Goal: Task Accomplishment & Management: Complete application form

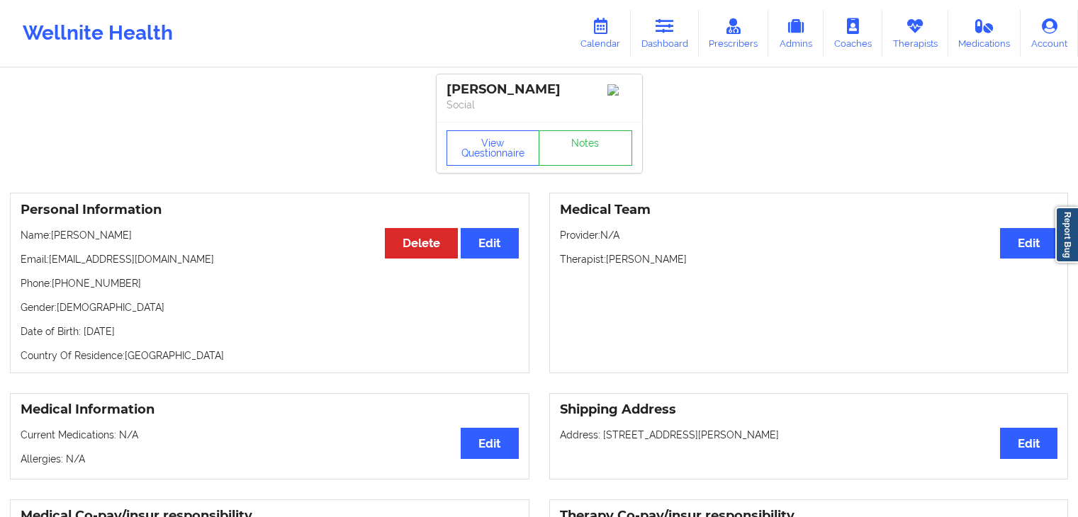
scroll to position [1005, 0]
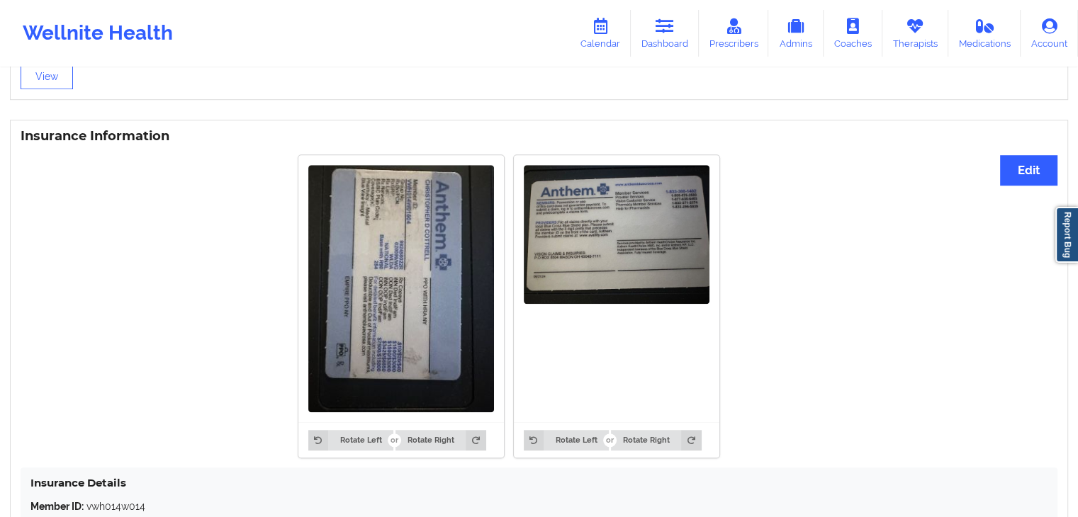
click at [678, 9] on div "Wellnite Health Calendar Dashboard Prescribers Admins Coaches Therapists Medica…" at bounding box center [539, 33] width 1078 height 57
click at [674, 21] on icon at bounding box center [664, 26] width 18 height 16
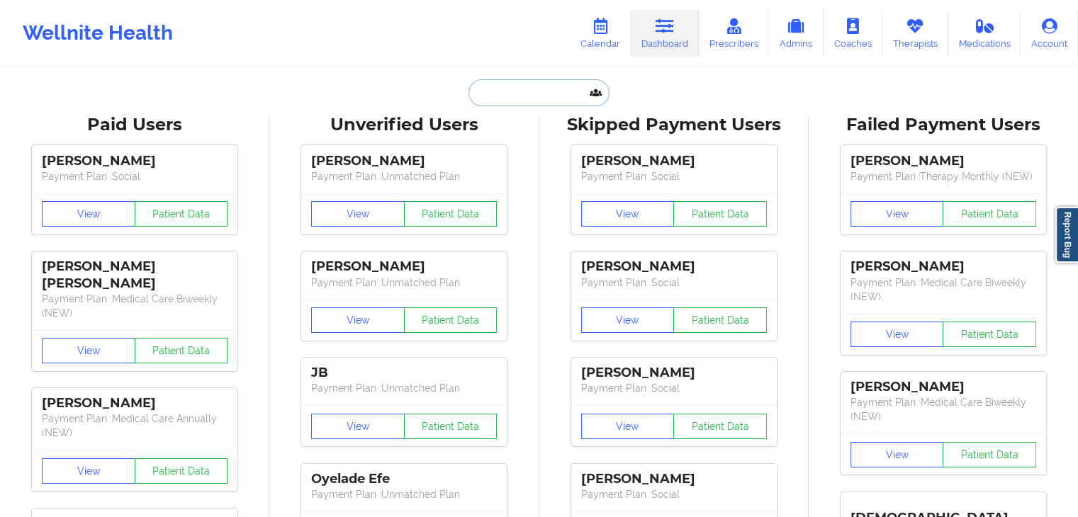
click at [504, 92] on input "text" at bounding box center [538, 92] width 140 height 27
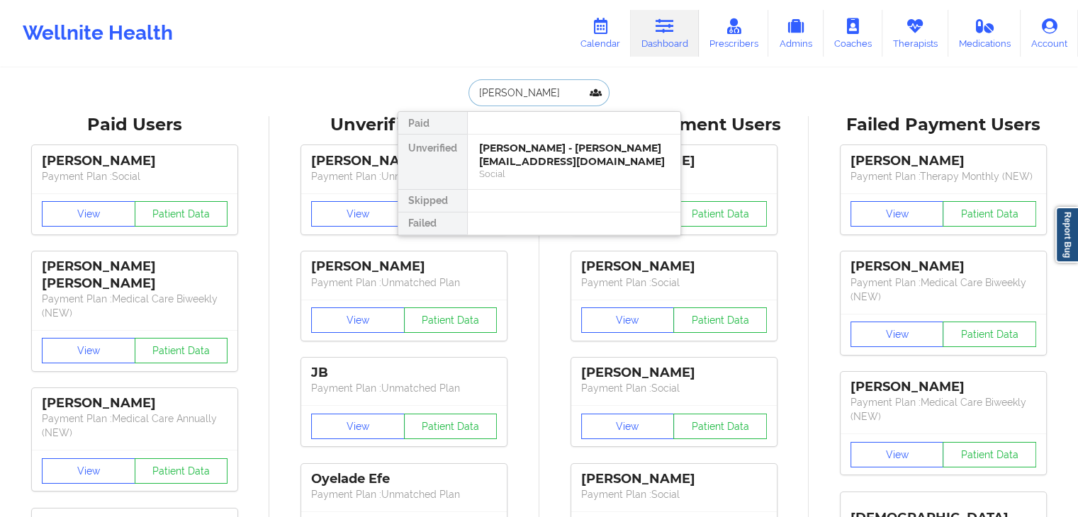
type input "[PERSON_NAME]"
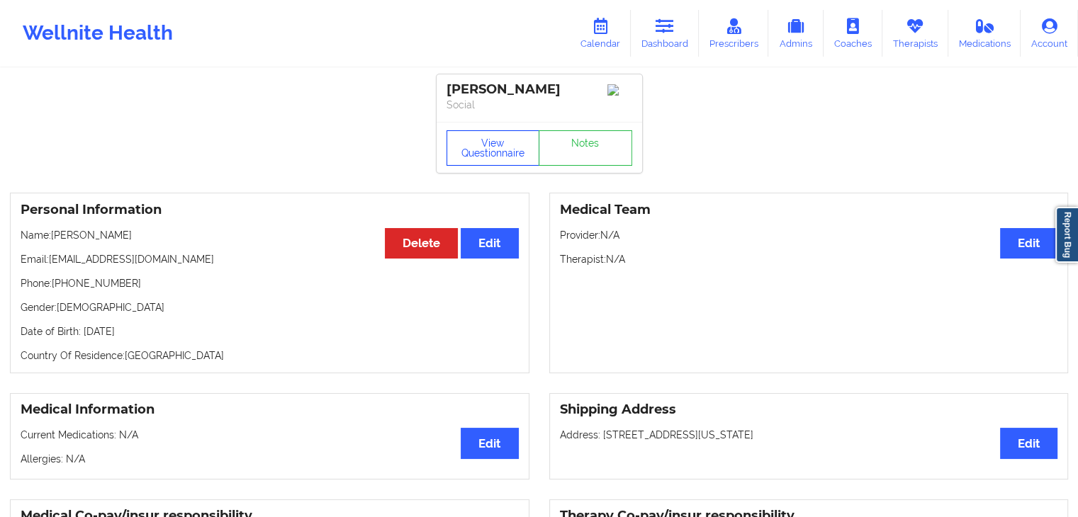
click at [506, 152] on button "View Questionnaire" at bounding box center [493, 147] width 94 height 35
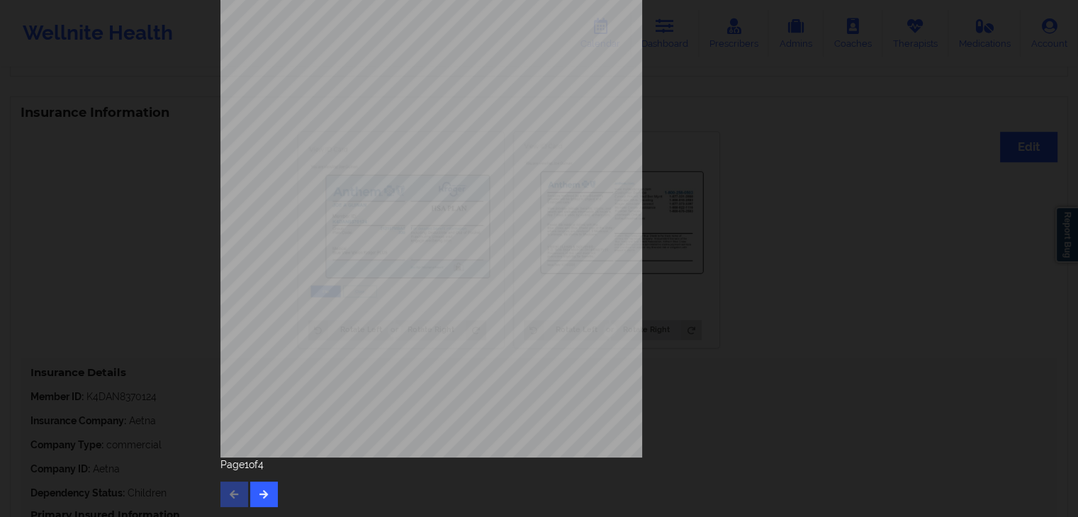
scroll to position [1091, 0]
click at [251, 492] on button "button" at bounding box center [264, 495] width 28 height 26
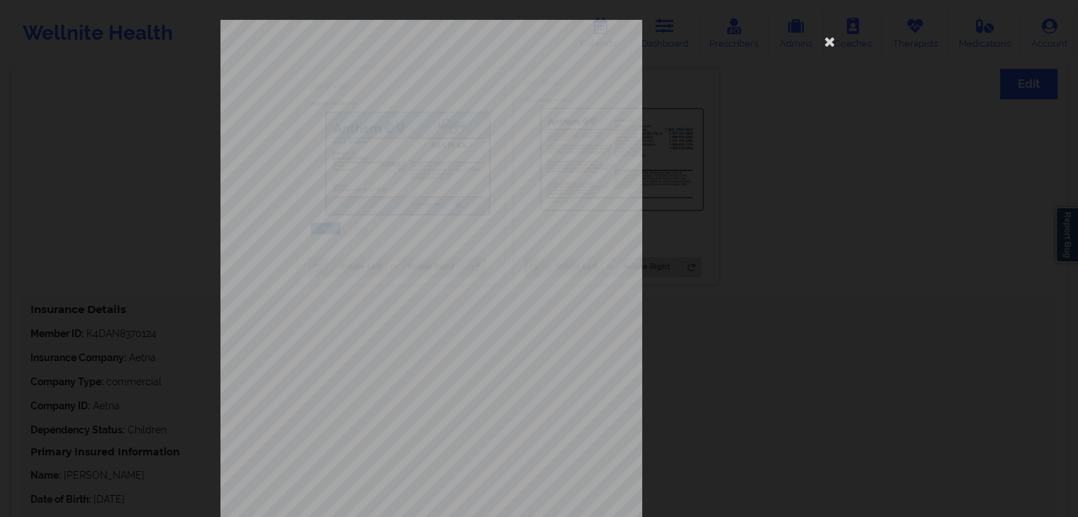
click at [390, 327] on span "Poor appetite or [MEDICAL_DATA]" at bounding box center [429, 329] width 115 height 8
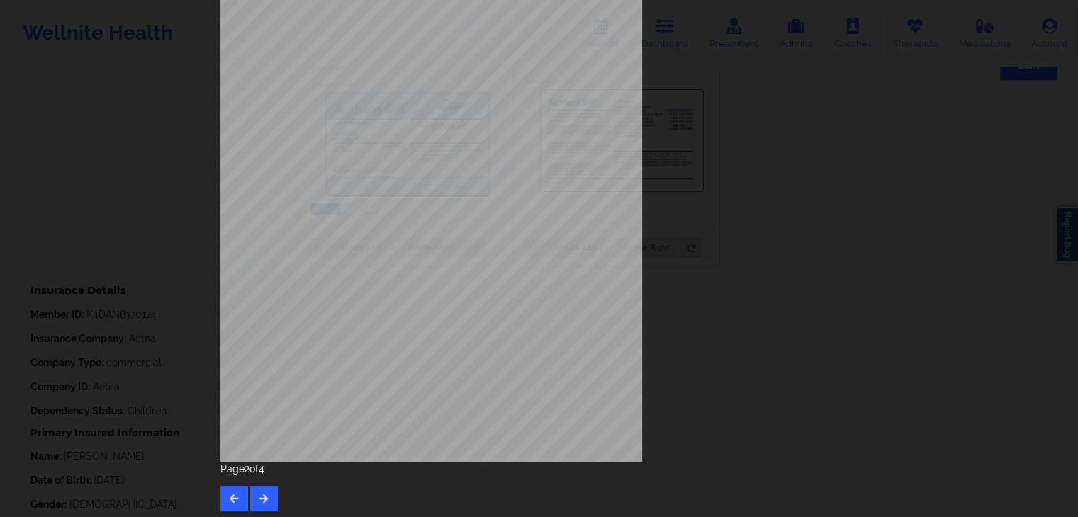
scroll to position [159, 0]
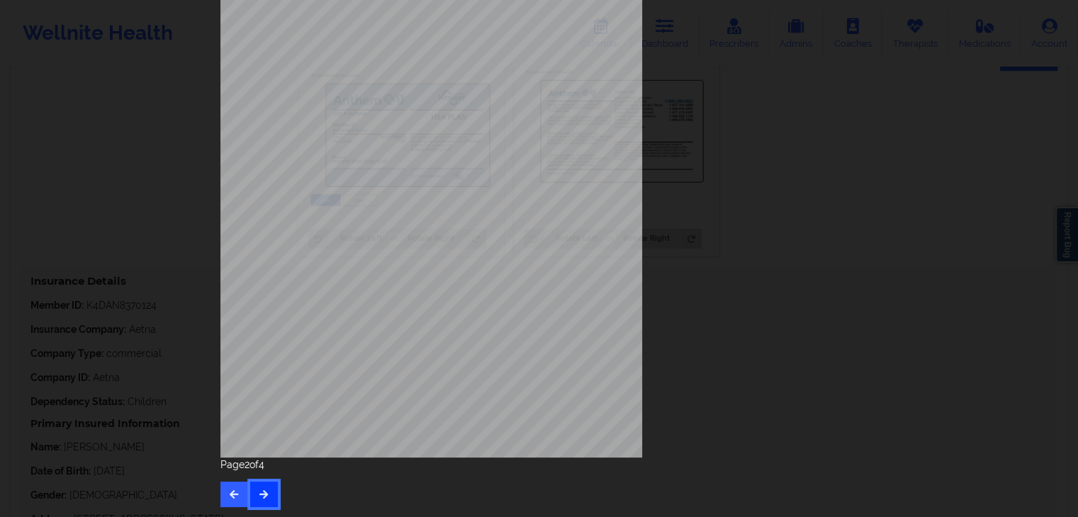
click at [253, 485] on button "button" at bounding box center [264, 495] width 28 height 26
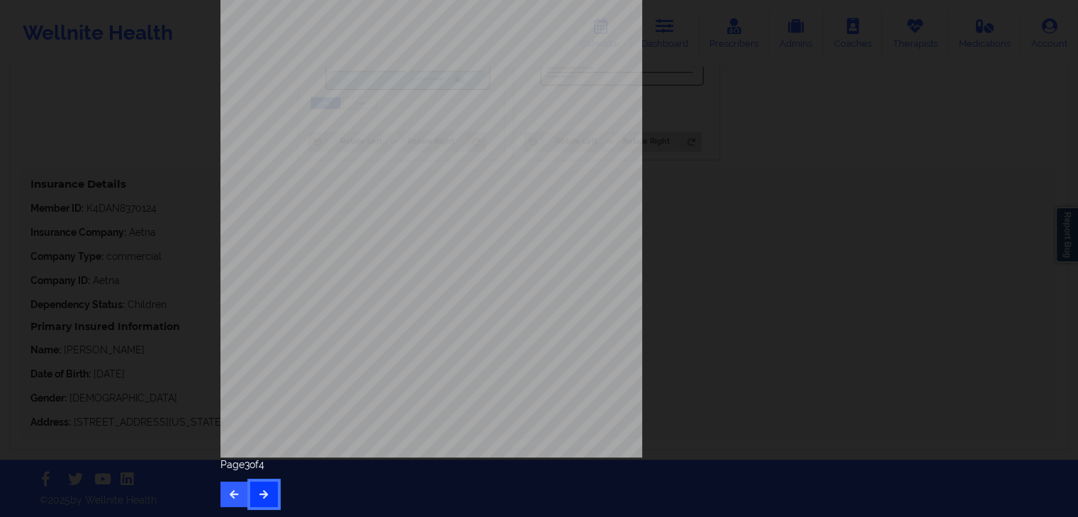
click at [266, 485] on button "button" at bounding box center [264, 495] width 28 height 26
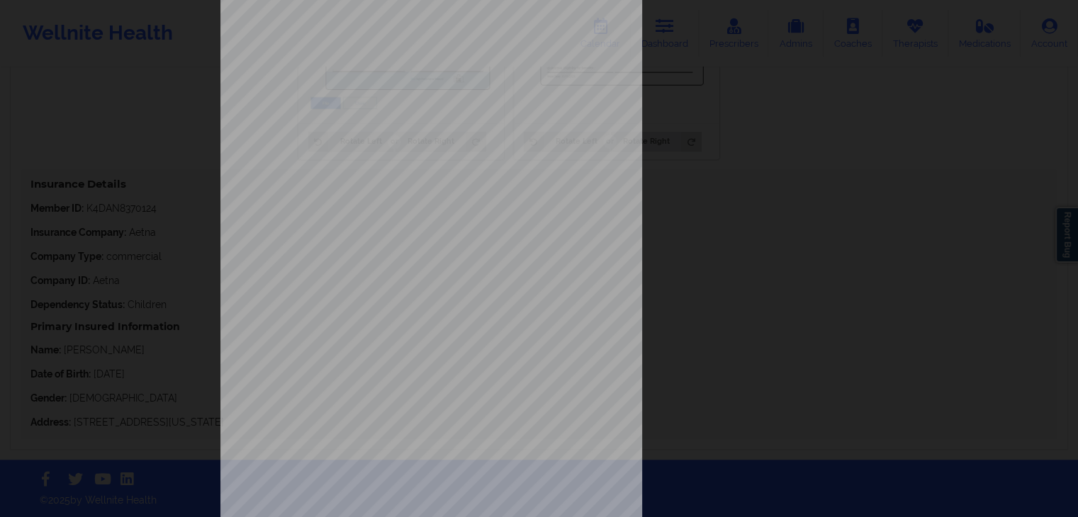
scroll to position [142, 0]
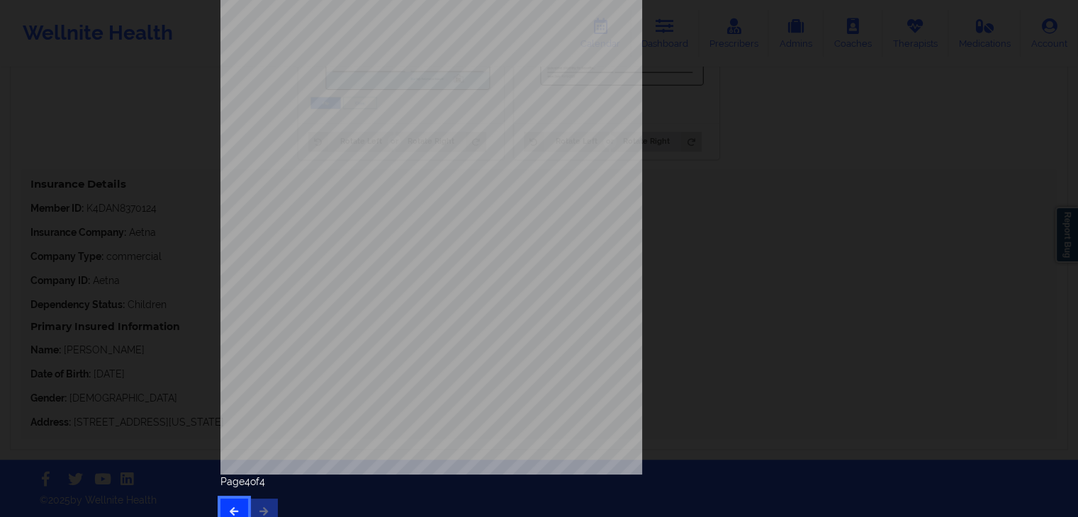
click at [235, 507] on icon "button" at bounding box center [234, 511] width 12 height 9
click at [229, 504] on button "button" at bounding box center [234, 512] width 28 height 26
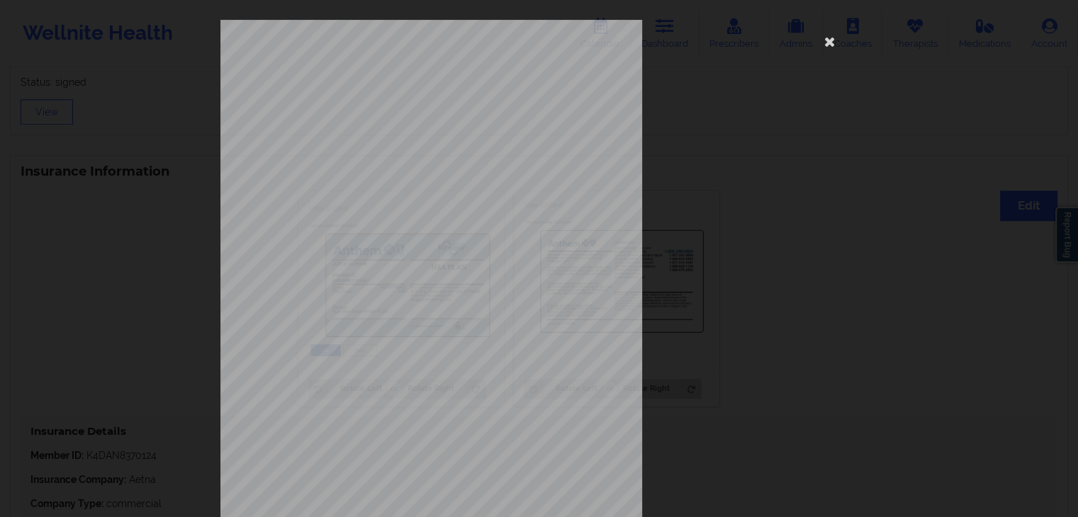
scroll to position [823, 0]
click at [824, 47] on icon at bounding box center [829, 41] width 23 height 23
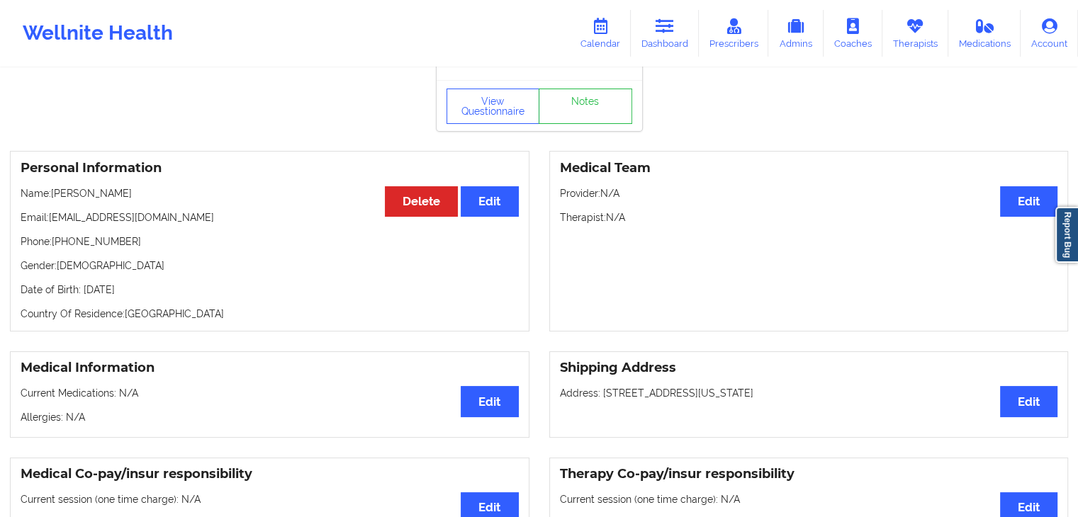
scroll to position [1, 0]
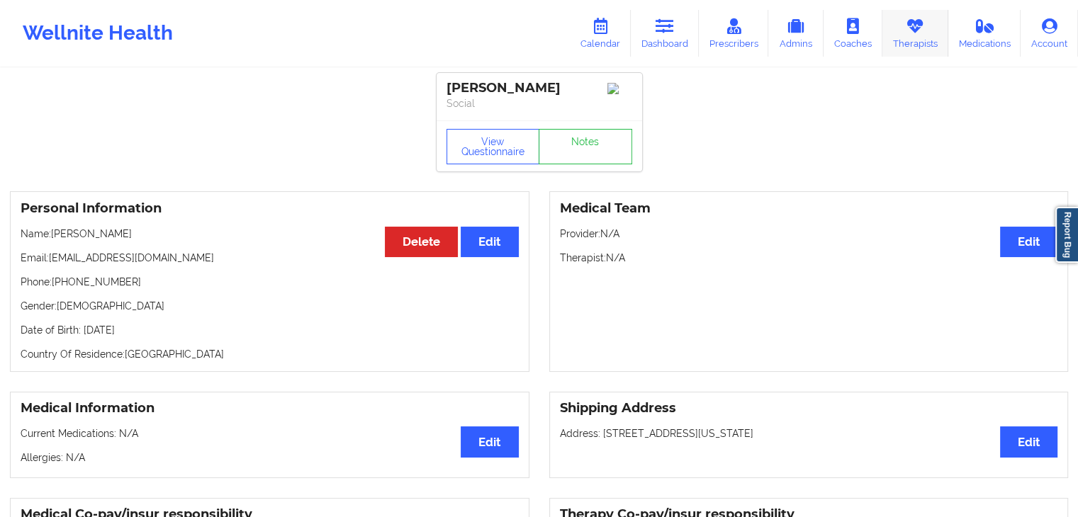
click at [905, 32] on icon at bounding box center [914, 26] width 18 height 16
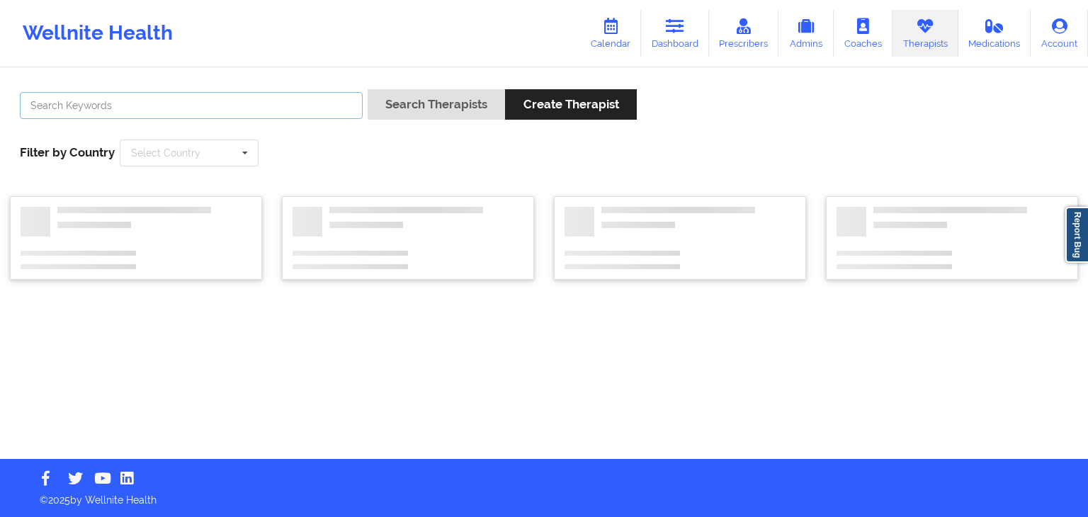
click at [277, 92] on input "text" at bounding box center [191, 105] width 343 height 27
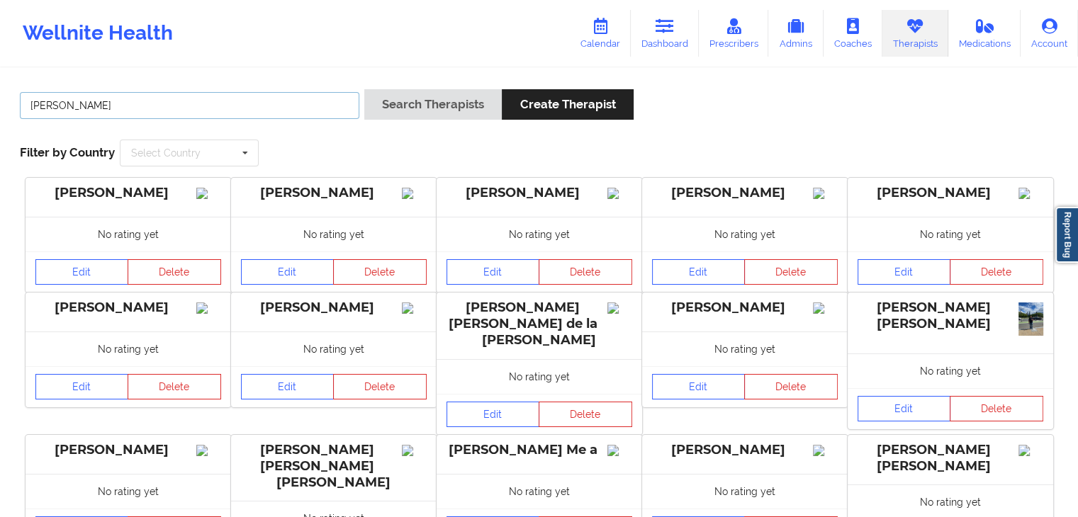
click at [364, 89] on button "Search Therapists" at bounding box center [432, 104] width 137 height 30
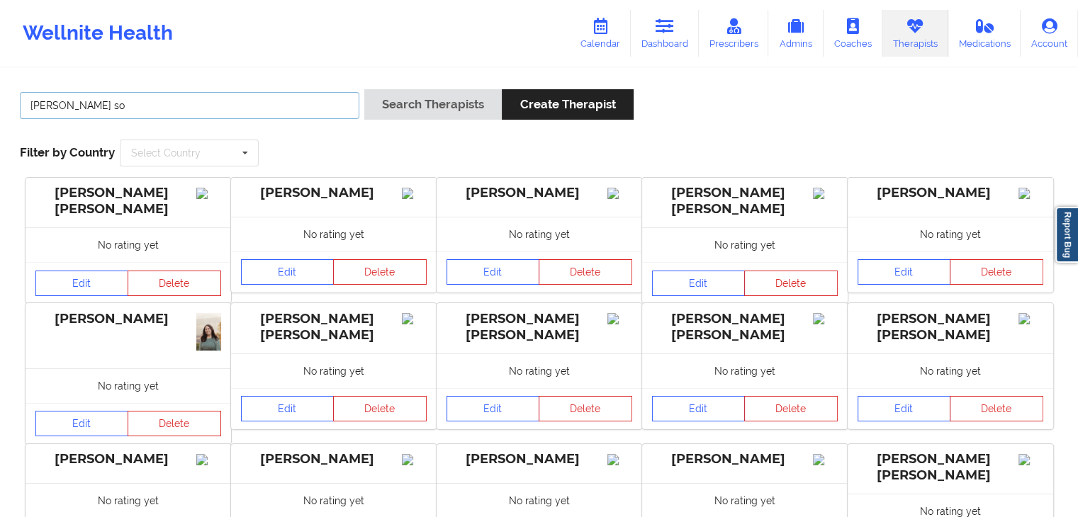
type input "[PERSON_NAME] so"
click at [364, 89] on button "Search Therapists" at bounding box center [432, 104] width 137 height 30
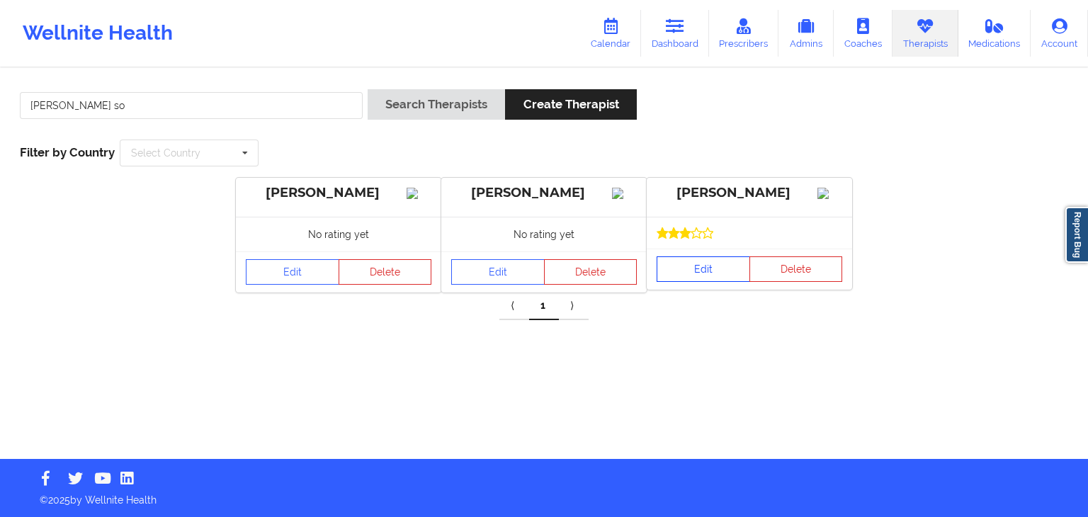
click at [709, 282] on link "Edit" at bounding box center [704, 269] width 94 height 26
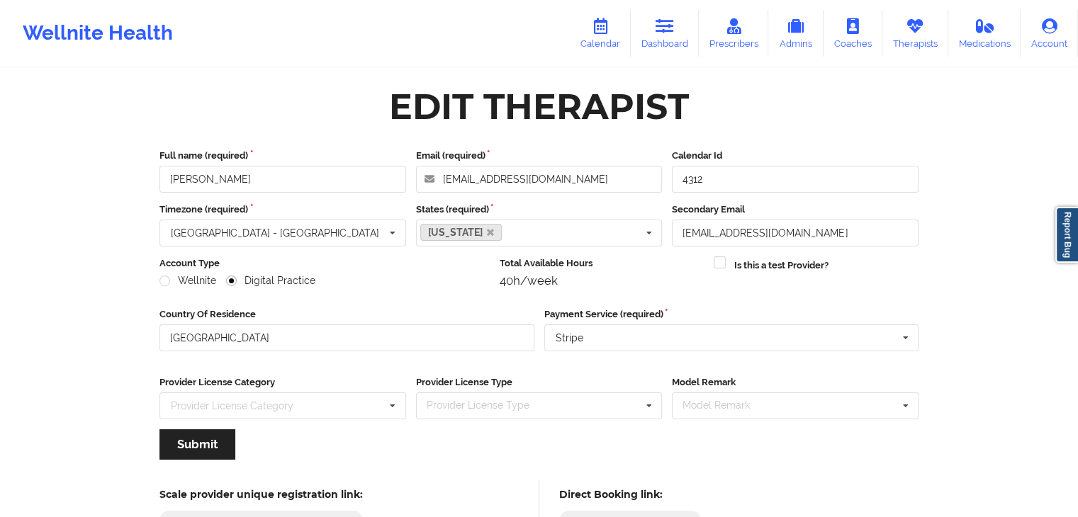
scroll to position [118, 0]
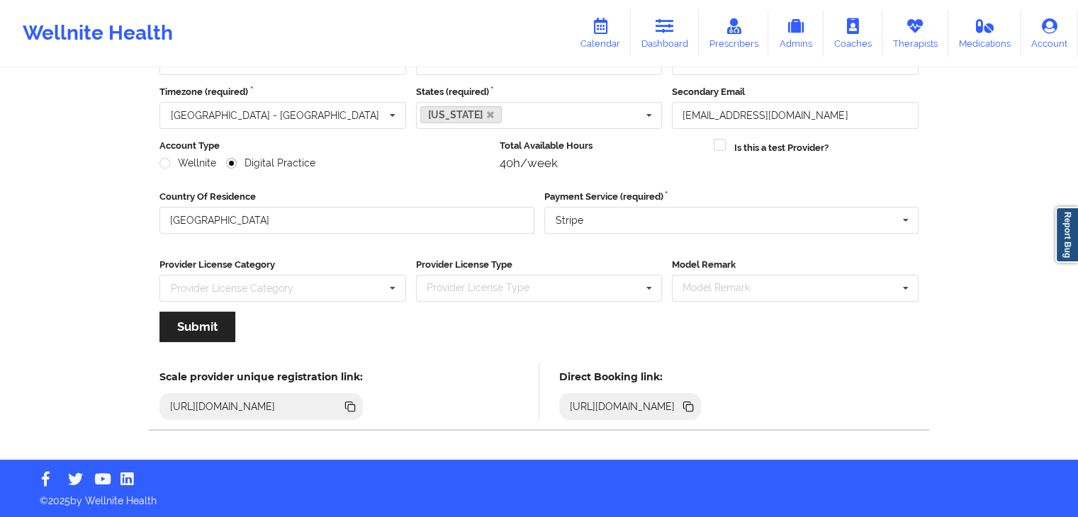
click at [691, 403] on icon at bounding box center [687, 405] width 7 height 7
click at [748, 38] on link "Prescribers" at bounding box center [734, 33] width 70 height 47
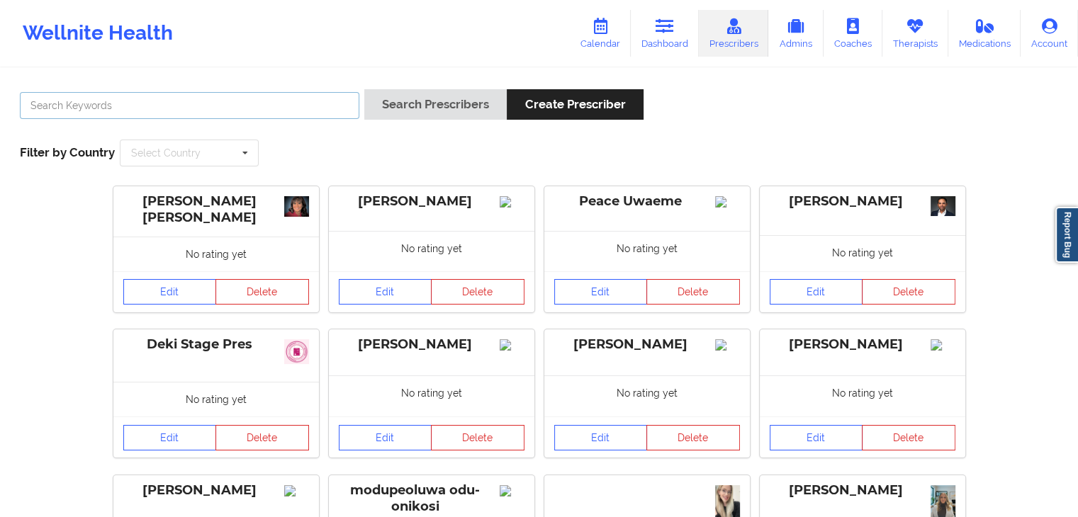
click at [290, 106] on input "text" at bounding box center [189, 105] width 339 height 27
type input "[PERSON_NAME] [PERSON_NAME]"
click at [364, 89] on button "Search Prescribers" at bounding box center [435, 104] width 142 height 30
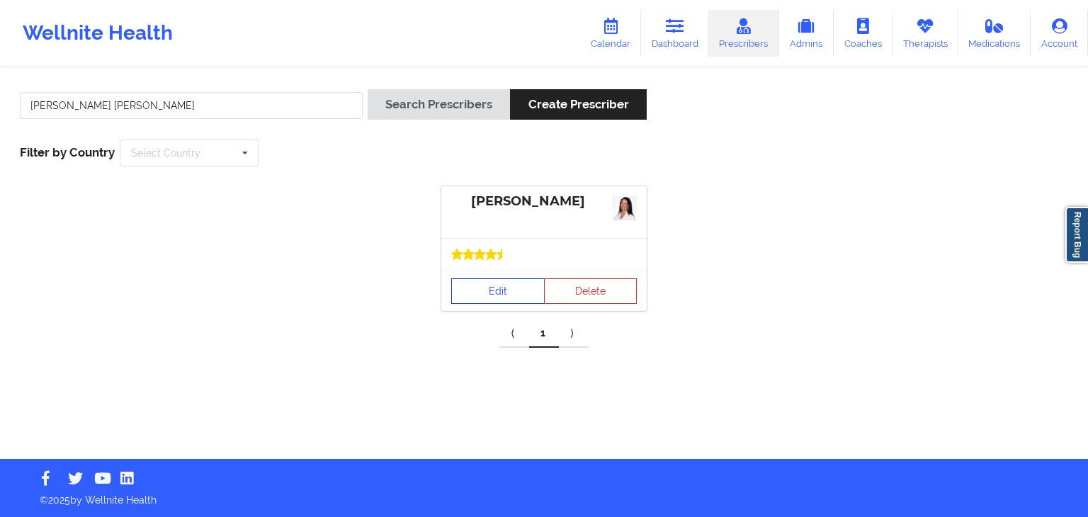
click at [493, 282] on link "Edit" at bounding box center [498, 291] width 94 height 26
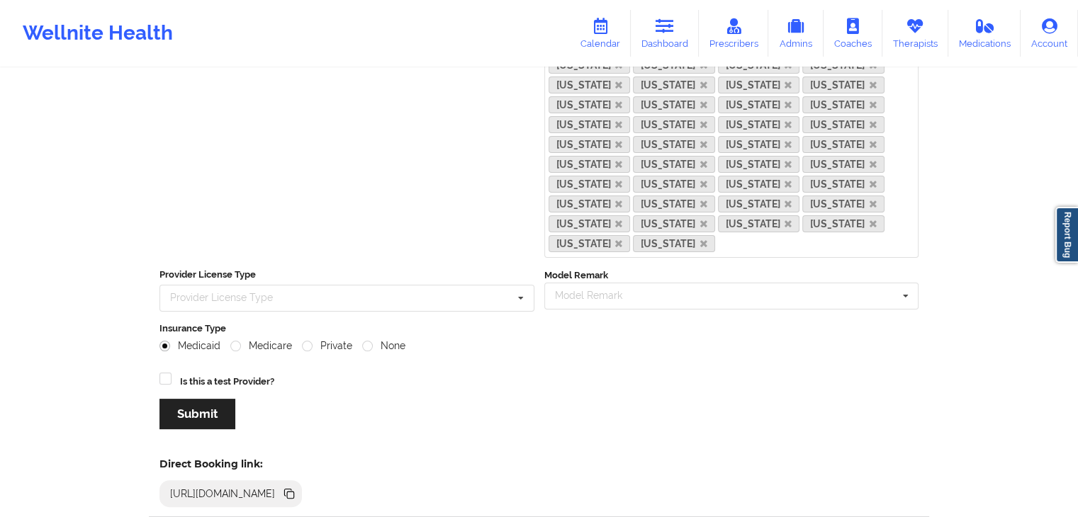
scroll to position [347, 0]
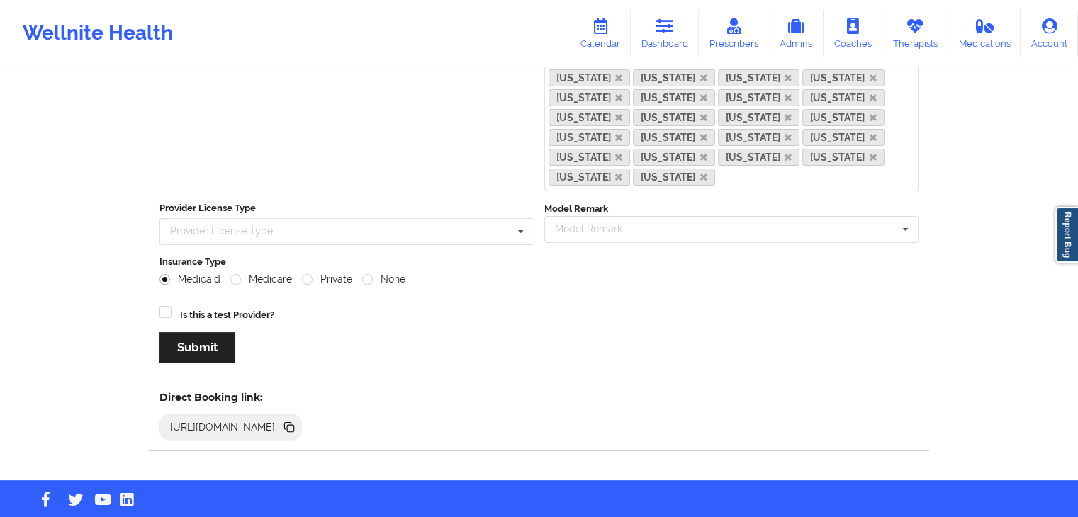
click at [297, 419] on icon at bounding box center [289, 427] width 16 height 16
click at [922, 26] on icon at bounding box center [914, 26] width 18 height 16
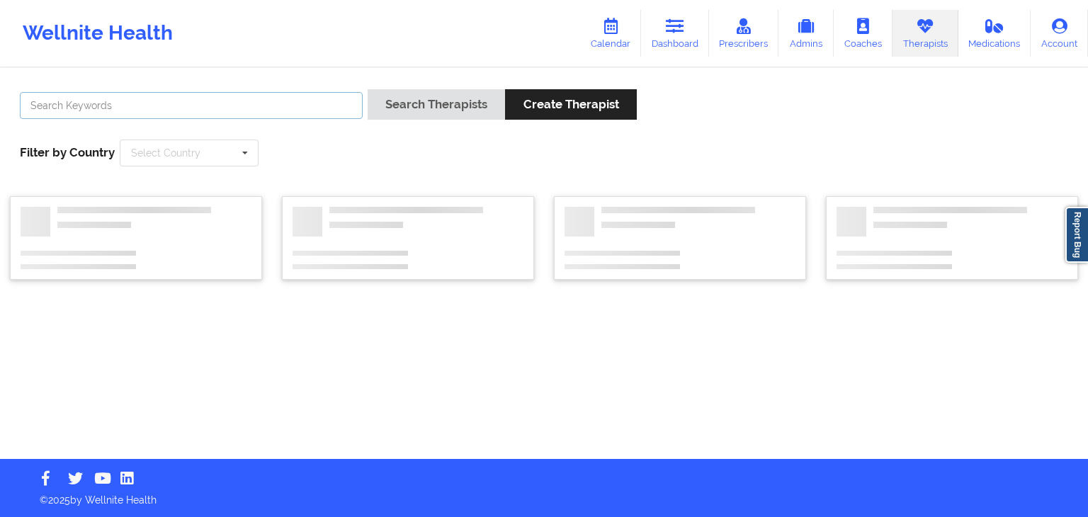
click at [139, 117] on input "text" at bounding box center [191, 105] width 343 height 27
type input "h"
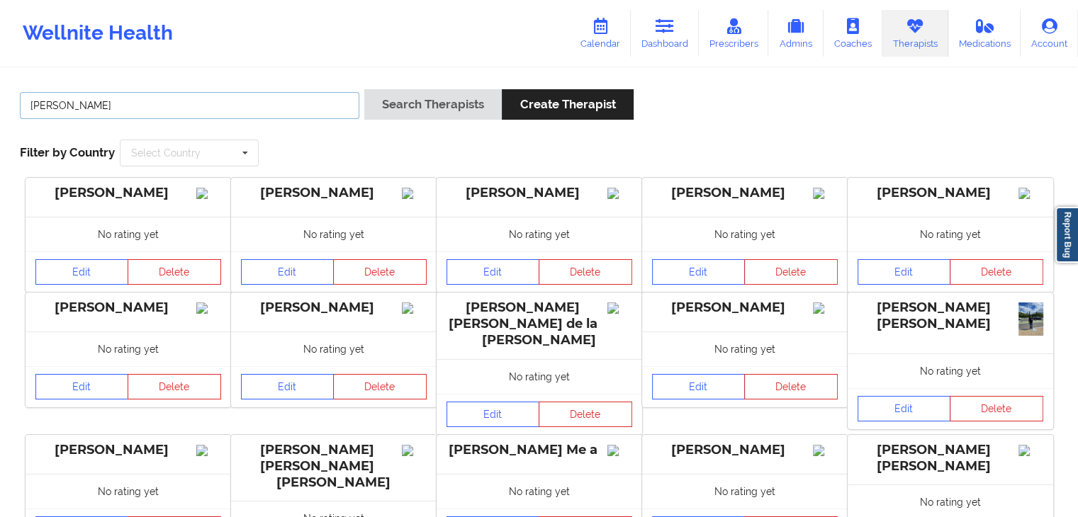
type input "[PERSON_NAME]"
click at [364, 89] on button "Search Therapists" at bounding box center [432, 104] width 137 height 30
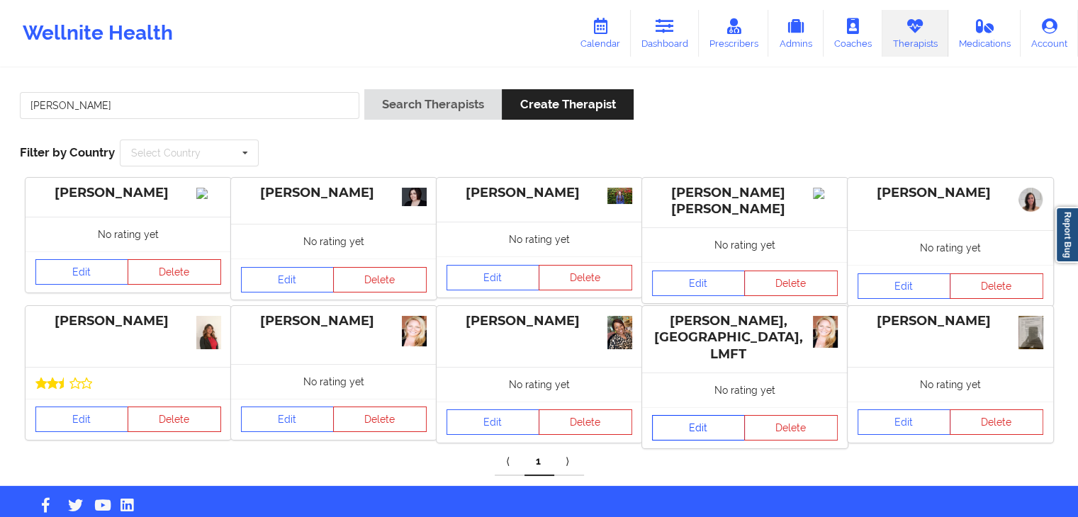
click at [694, 422] on link "Edit" at bounding box center [699, 428] width 94 height 26
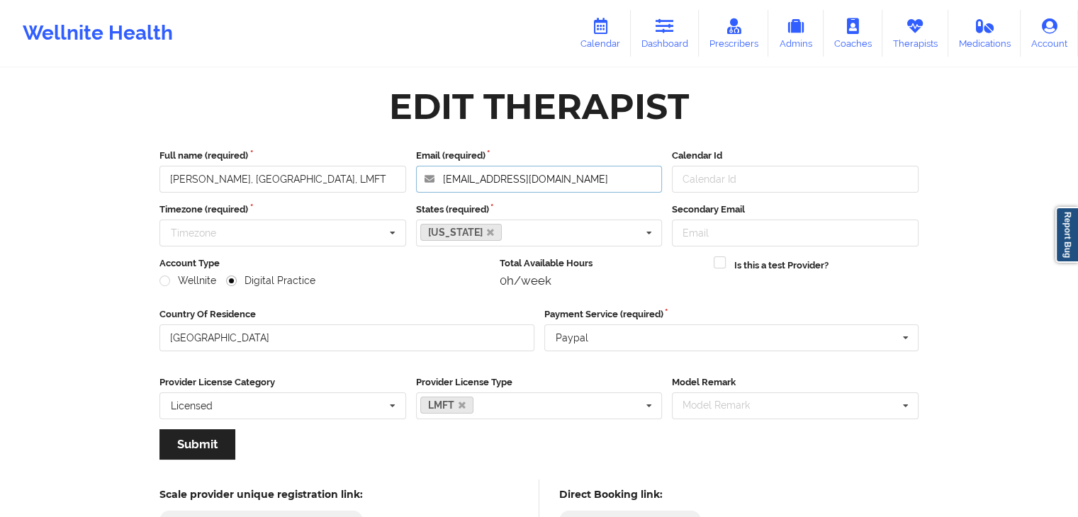
drag, startPoint x: 529, startPoint y: 181, endPoint x: 437, endPoint y: 179, distance: 91.4
click at [437, 179] on input "[EMAIL_ADDRESS][DOMAIN_NAME]" at bounding box center [539, 179] width 247 height 27
click at [663, 36] on link "Dashboard" at bounding box center [665, 33] width 68 height 47
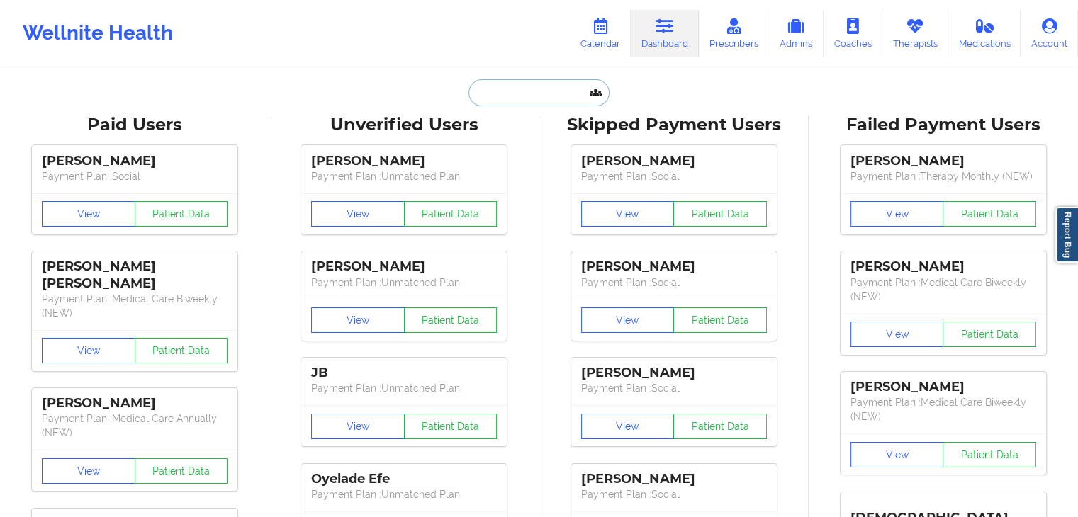
click at [546, 91] on input "text" at bounding box center [538, 92] width 140 height 27
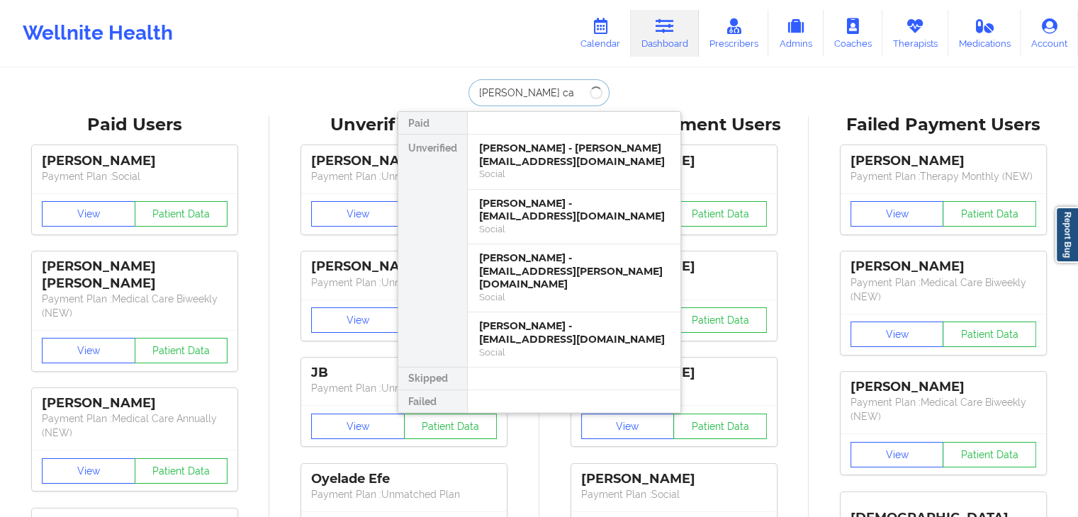
type input "[PERSON_NAME]"
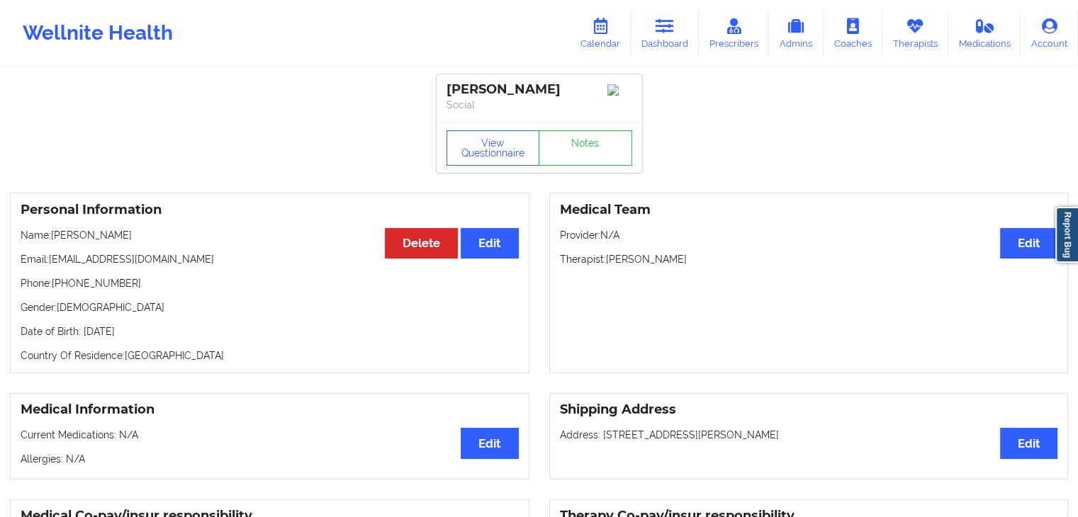
click at [650, 239] on p "Provider: N/A" at bounding box center [809, 235] width 498 height 14
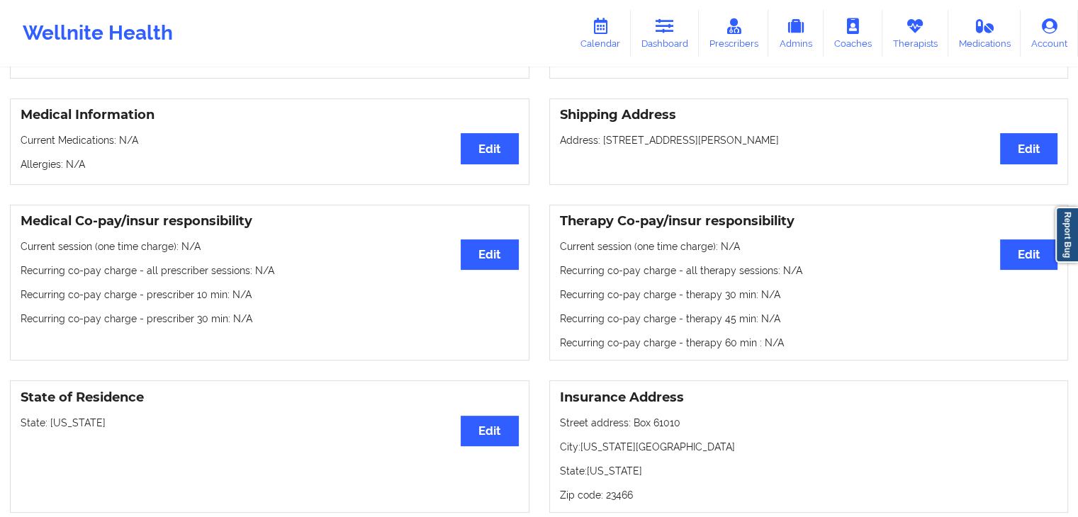
scroll to position [222, 0]
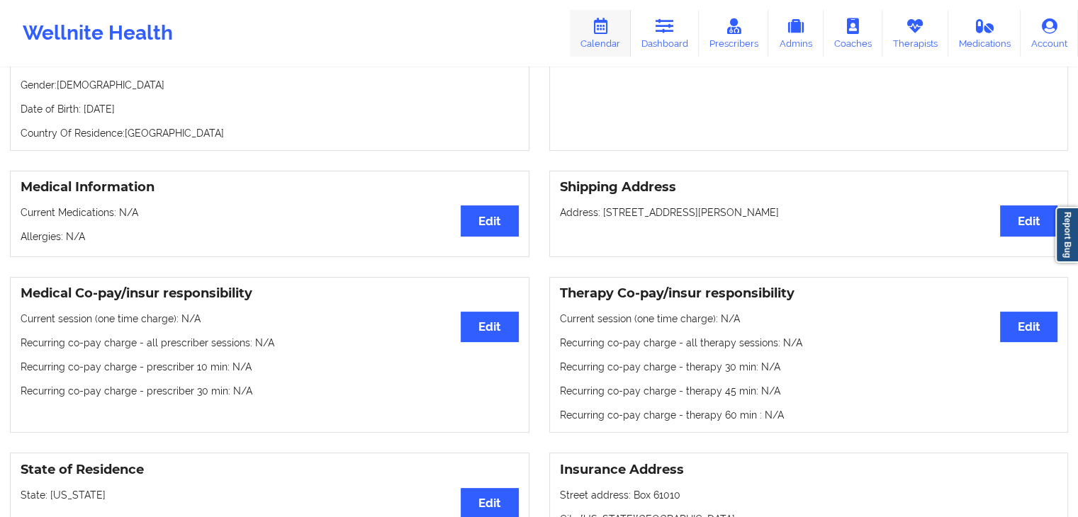
click at [599, 45] on link "Calendar" at bounding box center [600, 33] width 61 height 47
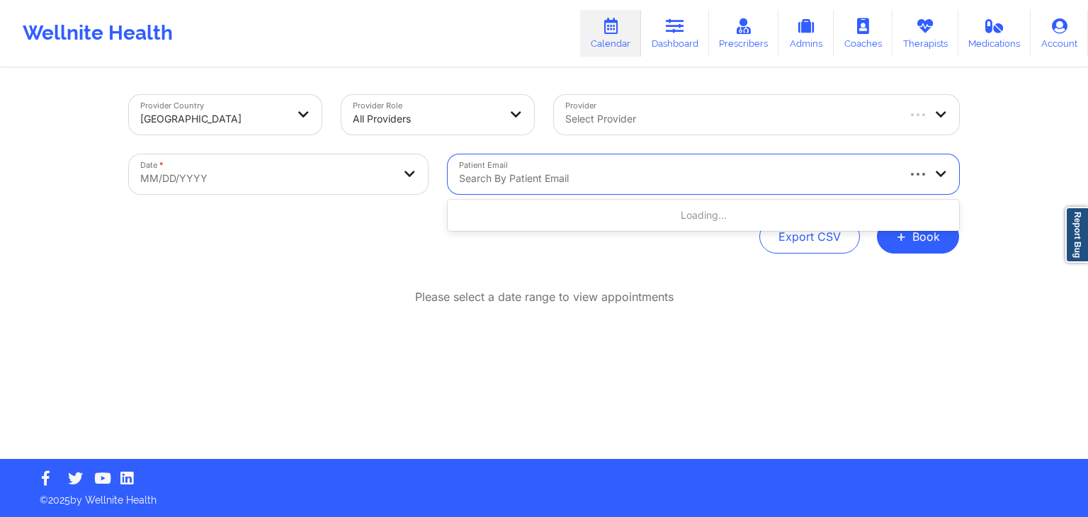
click at [584, 179] on div at bounding box center [677, 178] width 436 height 17
paste input "[PERSON_NAME][EMAIL_ADDRESS][PERSON_NAME][DOMAIN_NAME]"
type input "[PERSON_NAME][EMAIL_ADDRESS][PERSON_NAME][DOMAIN_NAME]"
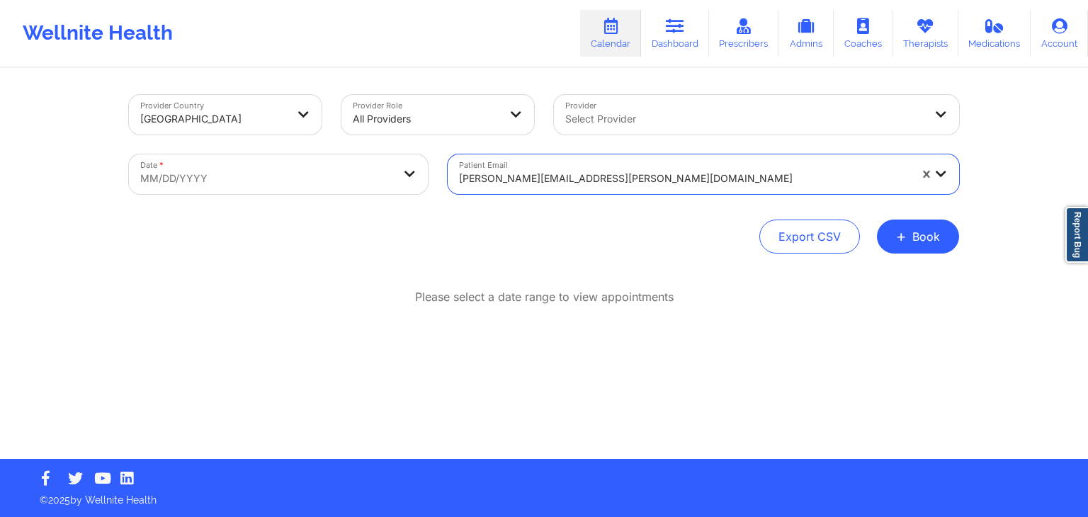
select select "2025-8"
select select "2025-9"
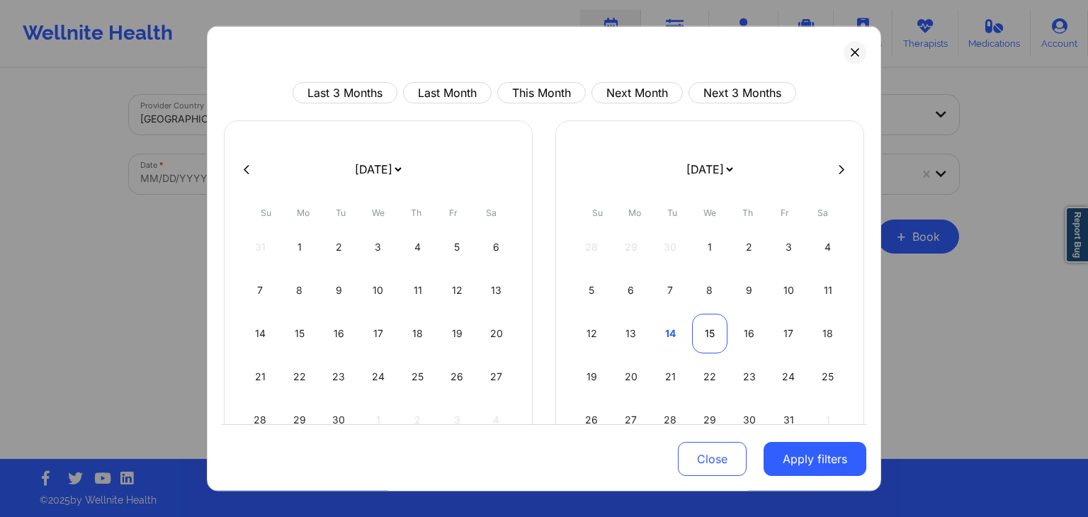
click at [718, 335] on div "15" at bounding box center [710, 334] width 36 height 40
select select "2025-9"
select select "2025-10"
select select "2025-9"
select select "2025-10"
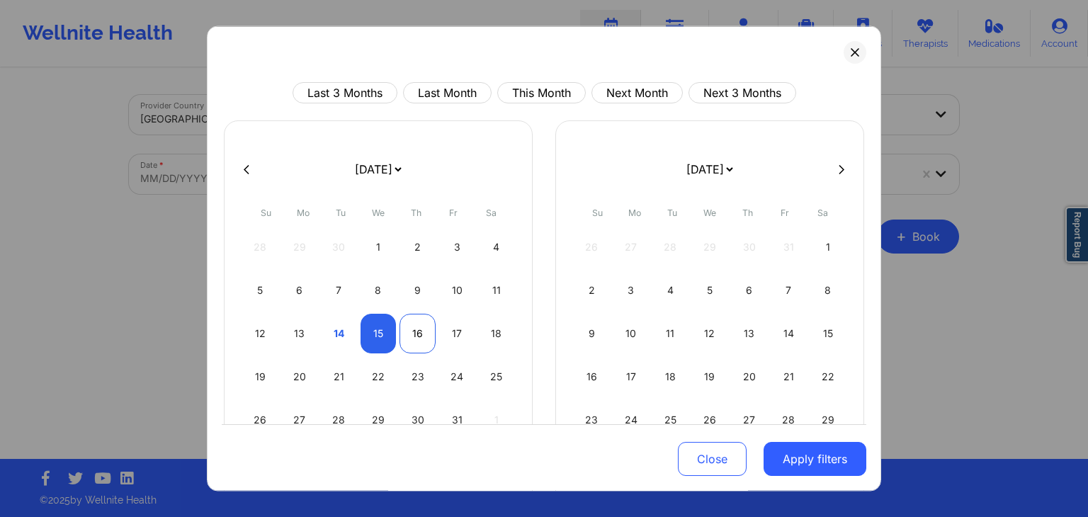
click at [417, 332] on div "16" at bounding box center [418, 334] width 36 height 40
select select "2025-9"
select select "2025-10"
click at [799, 454] on button "Apply filters" at bounding box center [815, 460] width 103 height 34
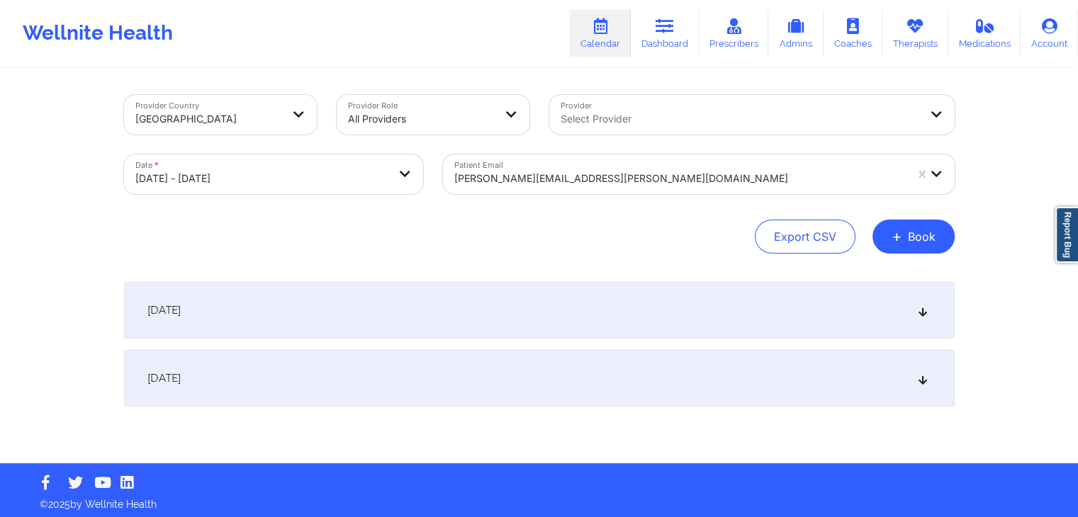
click at [632, 332] on div "[DATE]" at bounding box center [539, 310] width 830 height 57
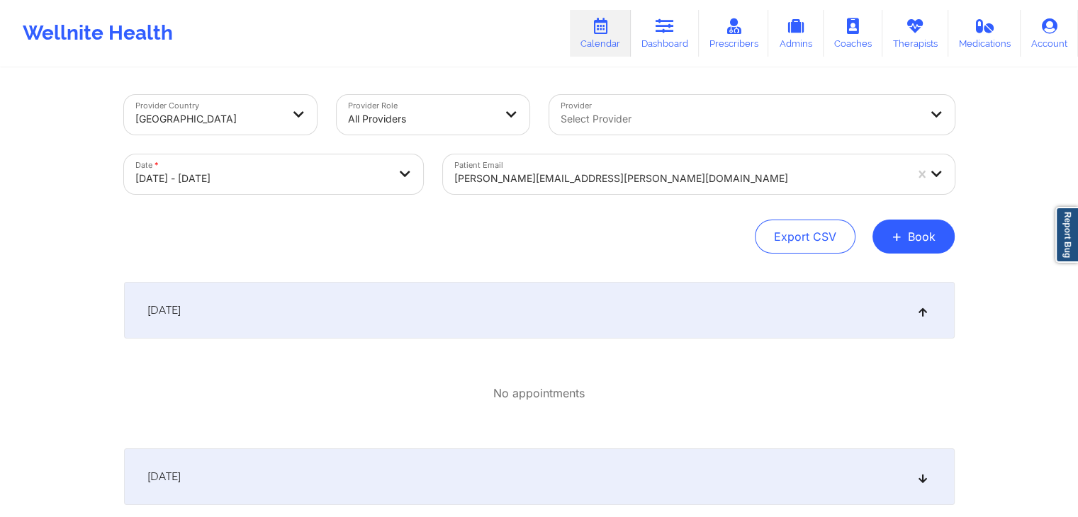
scroll to position [102, 0]
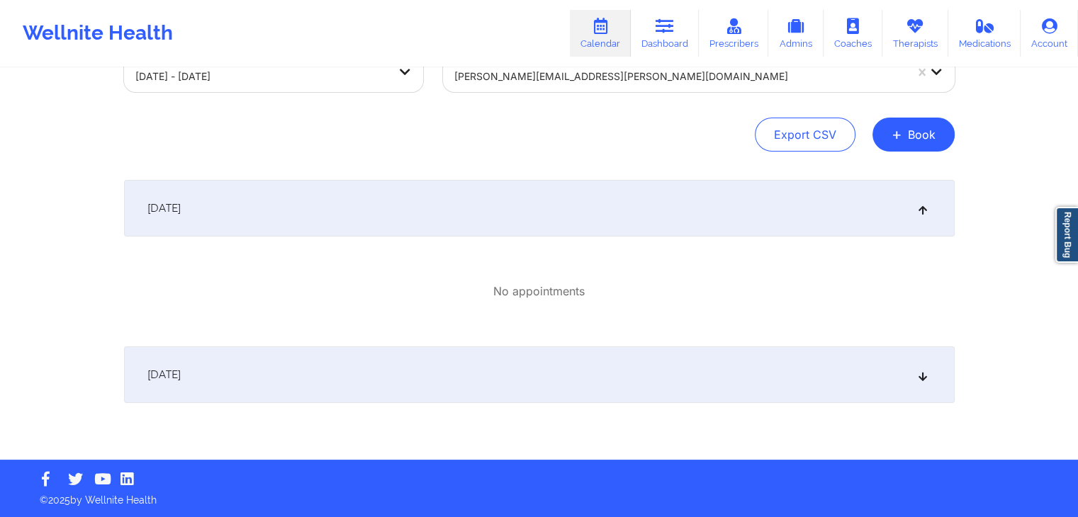
click at [446, 363] on div "[DATE]" at bounding box center [539, 374] width 830 height 57
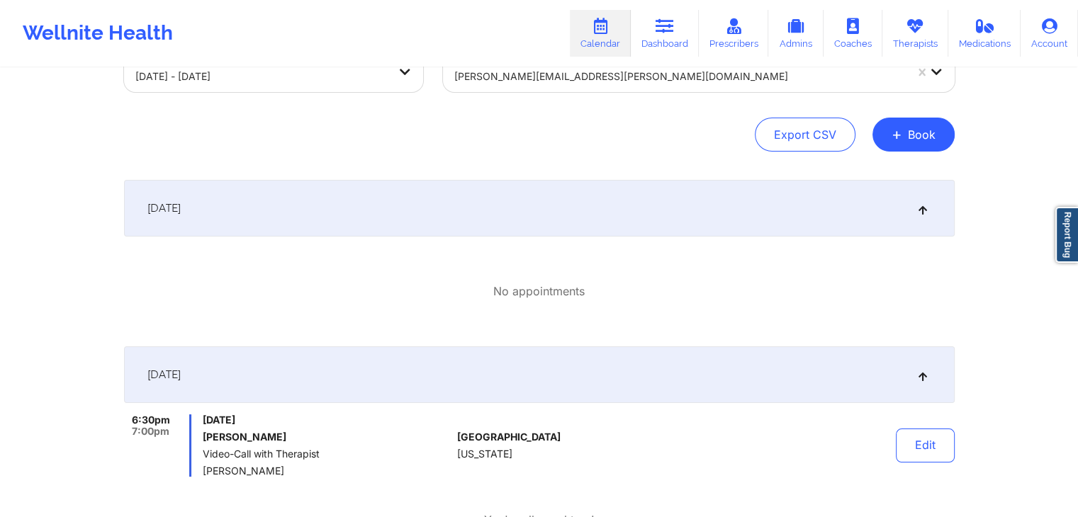
scroll to position [171, 0]
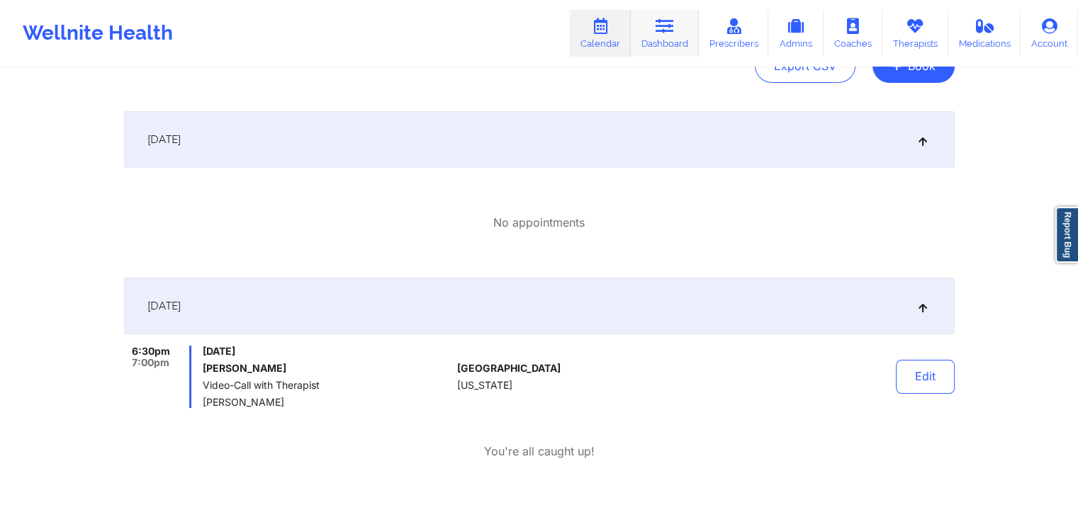
click at [672, 22] on icon at bounding box center [664, 26] width 18 height 16
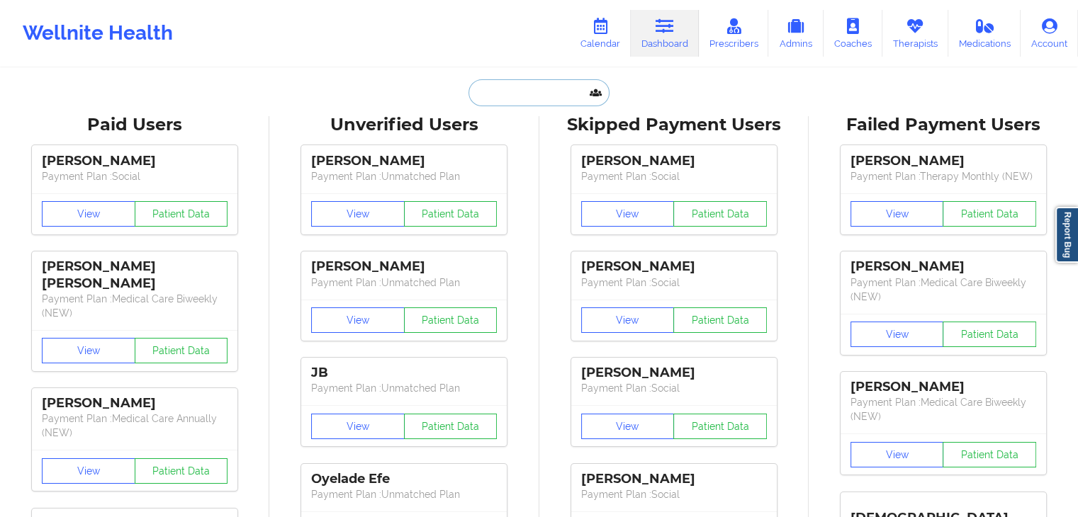
click at [559, 86] on input "text" at bounding box center [538, 92] width 140 height 27
paste input "[EMAIL_ADDRESS][DOMAIN_NAME]"
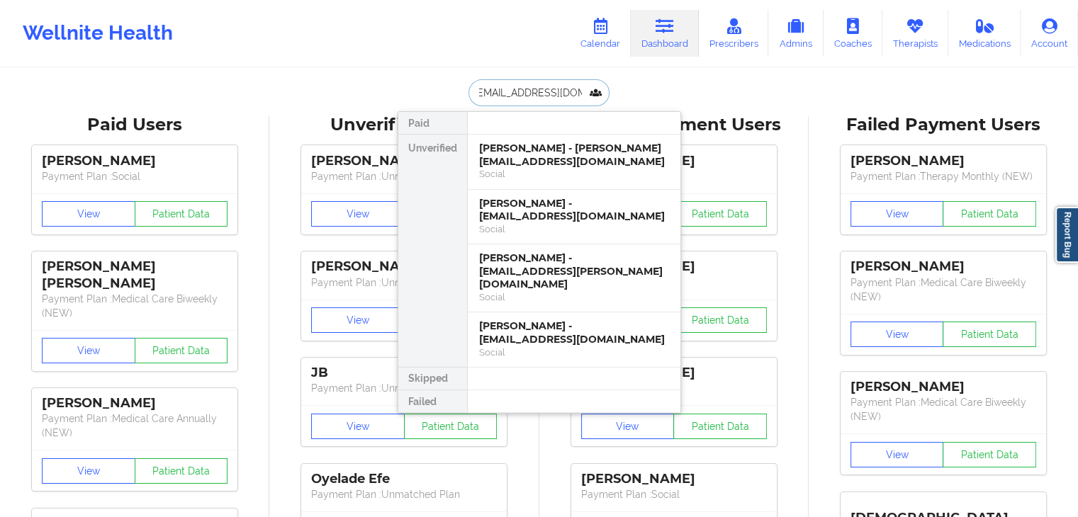
type input "[EMAIL_ADDRESS][DOMAIN_NAME]"
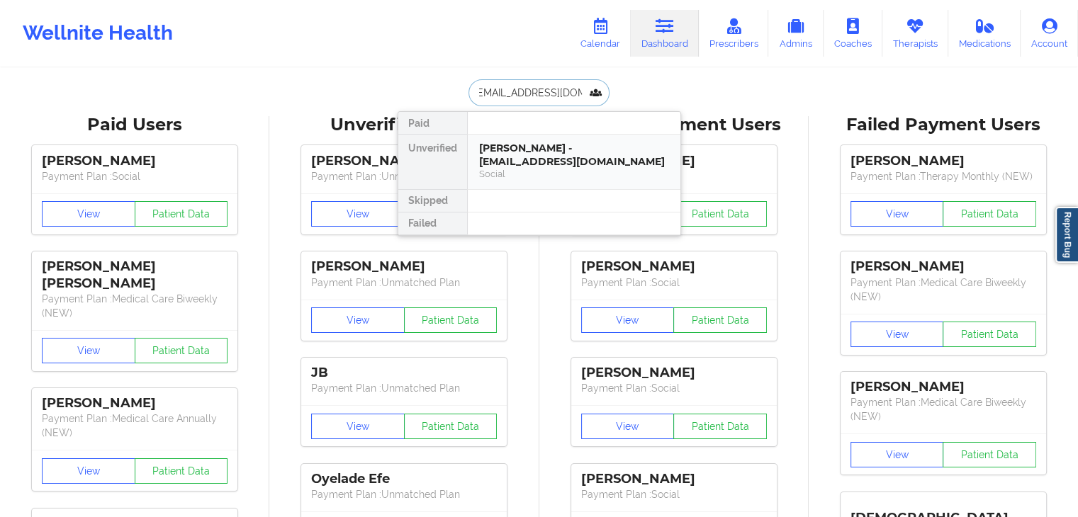
click at [548, 171] on div "Social" at bounding box center [574, 174] width 190 height 12
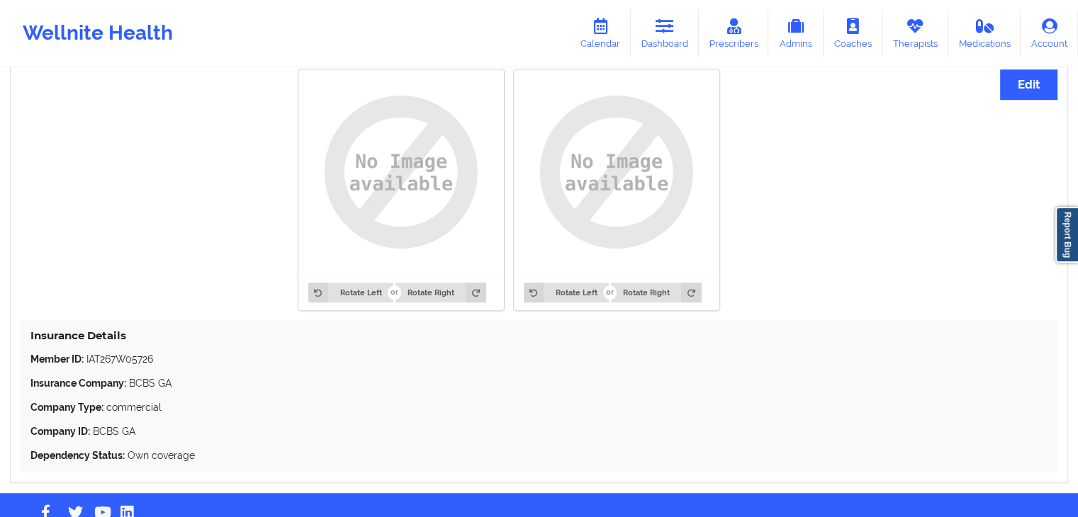
scroll to position [1087, 0]
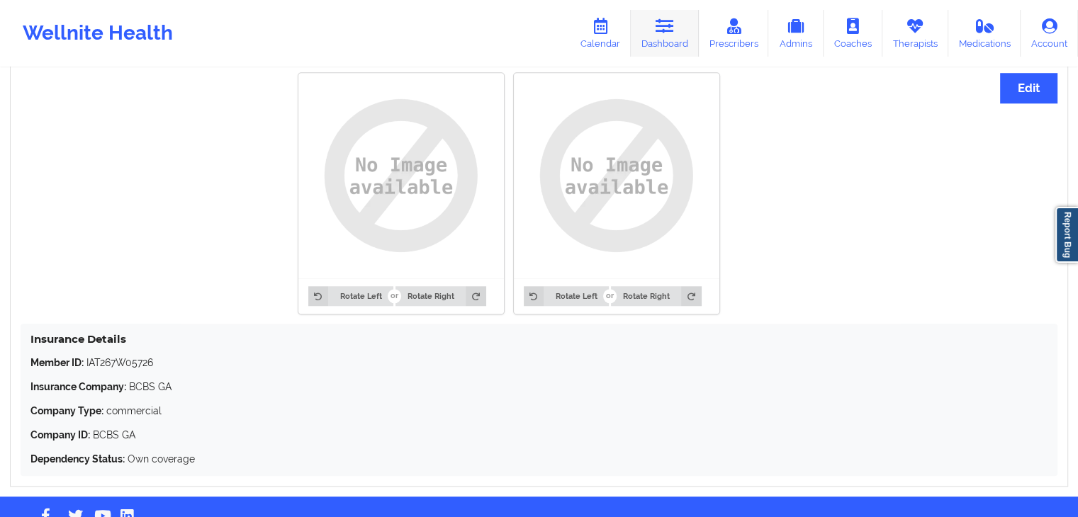
click at [637, 44] on link "Dashboard" at bounding box center [665, 33] width 68 height 47
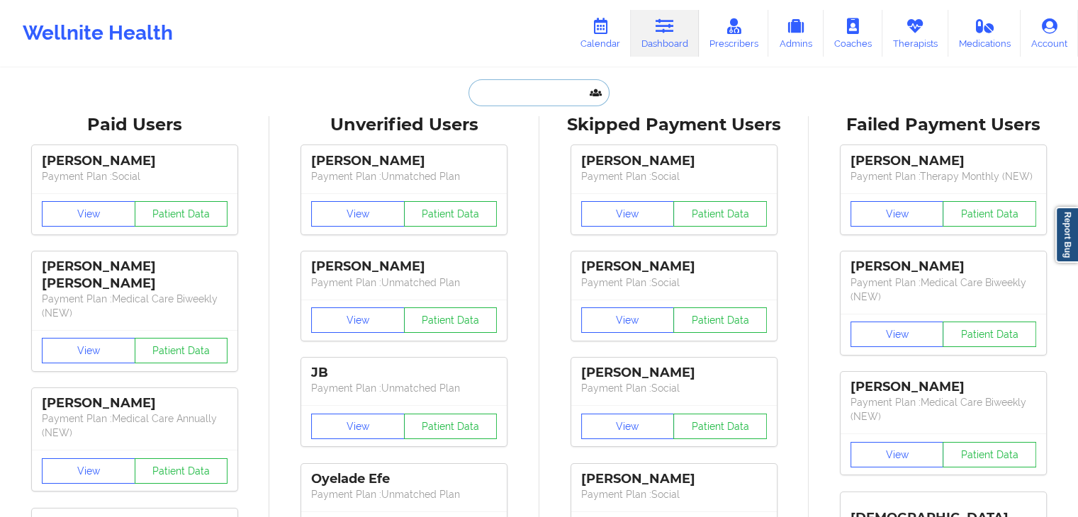
click at [498, 90] on input "text" at bounding box center [538, 92] width 140 height 27
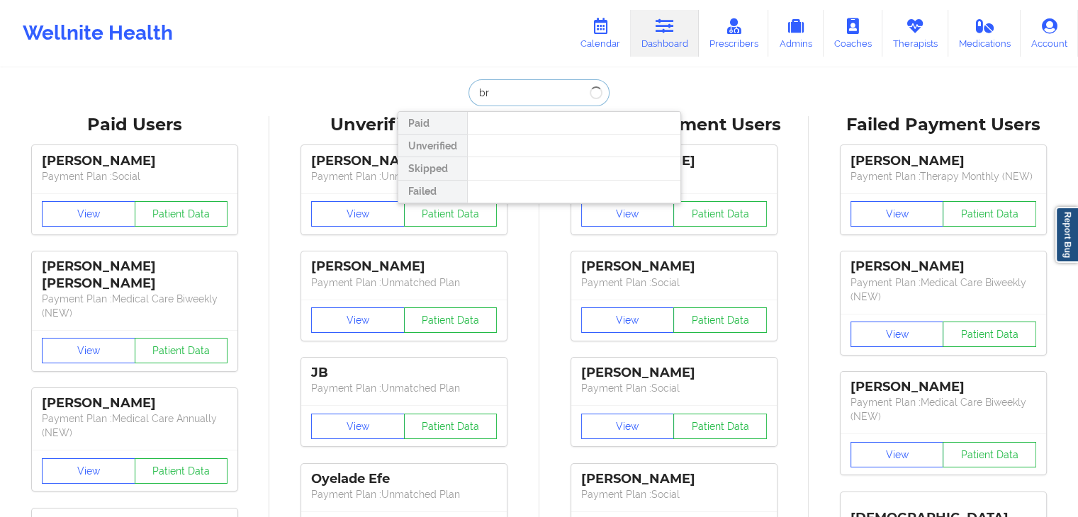
type input "b"
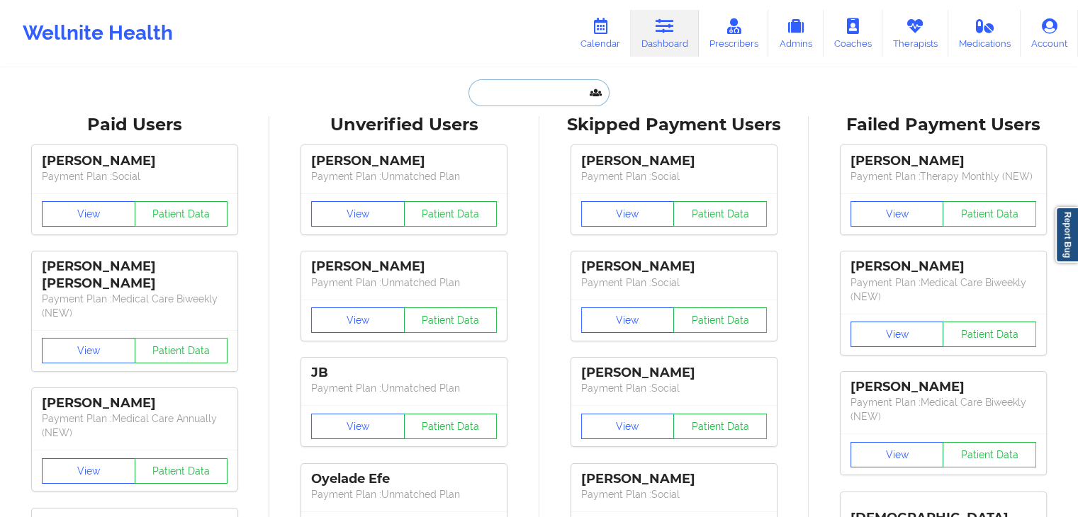
paste input "[EMAIL_ADDRESS][DOMAIN_NAME]"
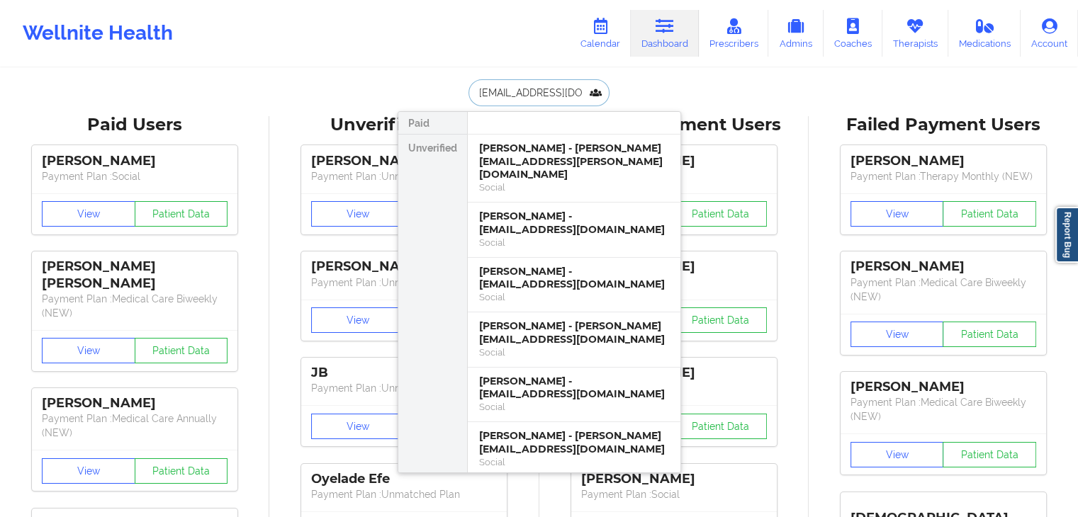
type input "[EMAIL_ADDRESS][DOMAIN_NAME]"
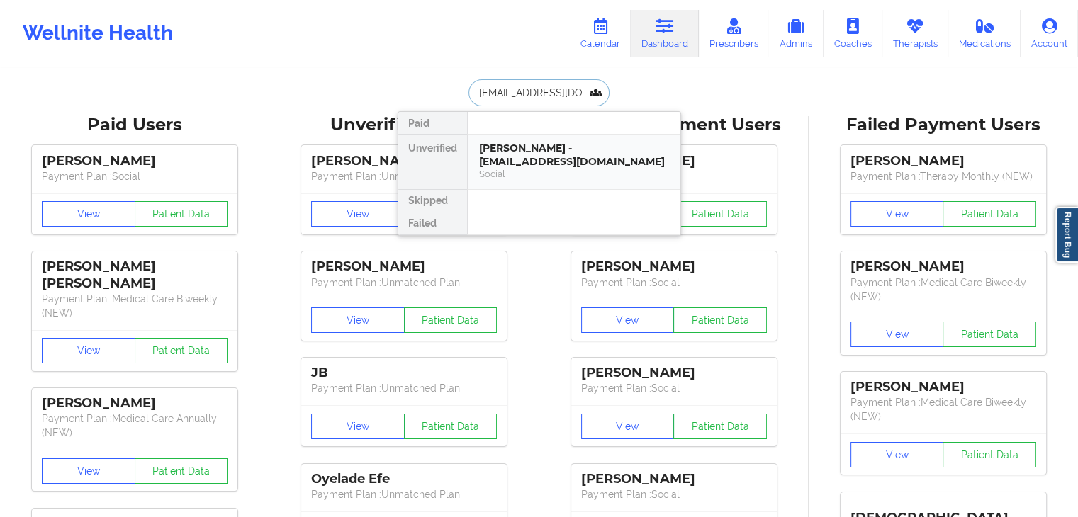
click at [533, 149] on div "[PERSON_NAME] - [EMAIL_ADDRESS][DOMAIN_NAME]" at bounding box center [574, 155] width 190 height 26
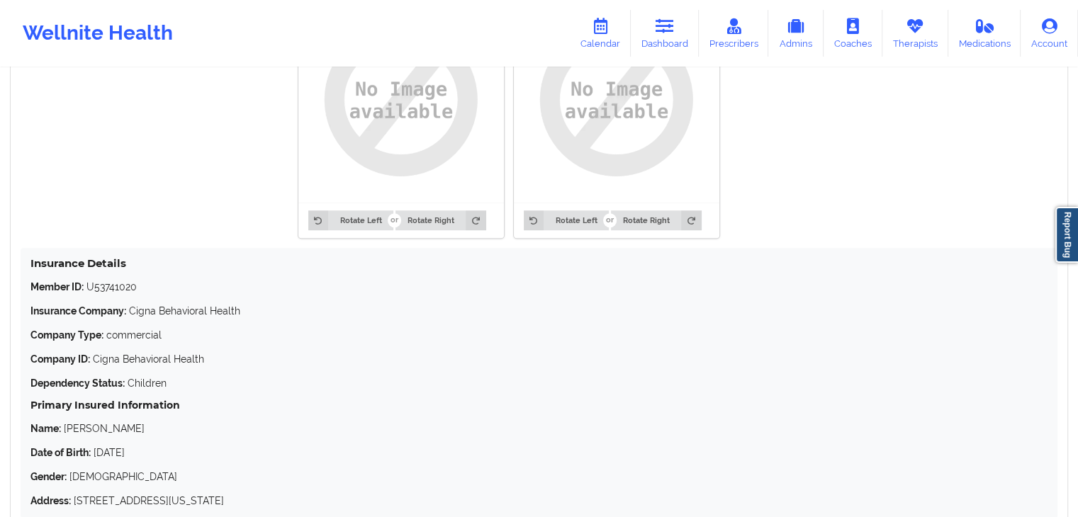
scroll to position [1244, 0]
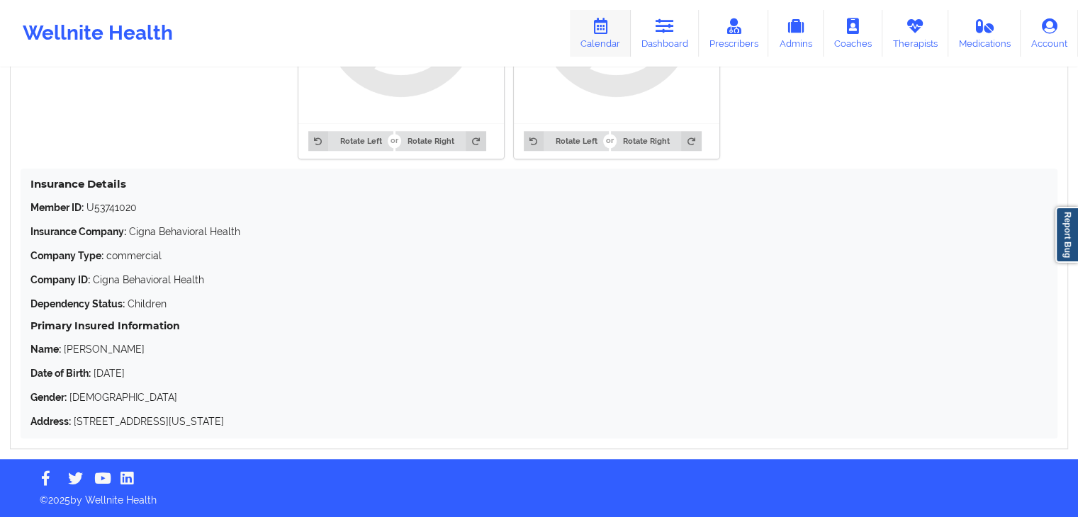
click at [604, 32] on icon at bounding box center [600, 26] width 18 height 16
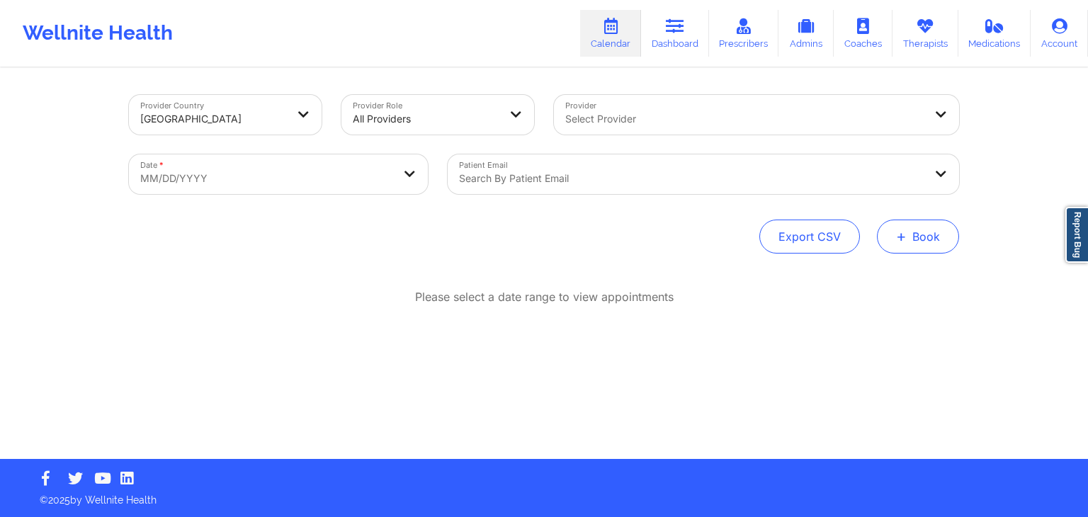
click at [918, 232] on button "+ Book" at bounding box center [918, 237] width 82 height 34
click at [852, 284] on button "Therapy Session" at bounding box center [894, 281] width 108 height 23
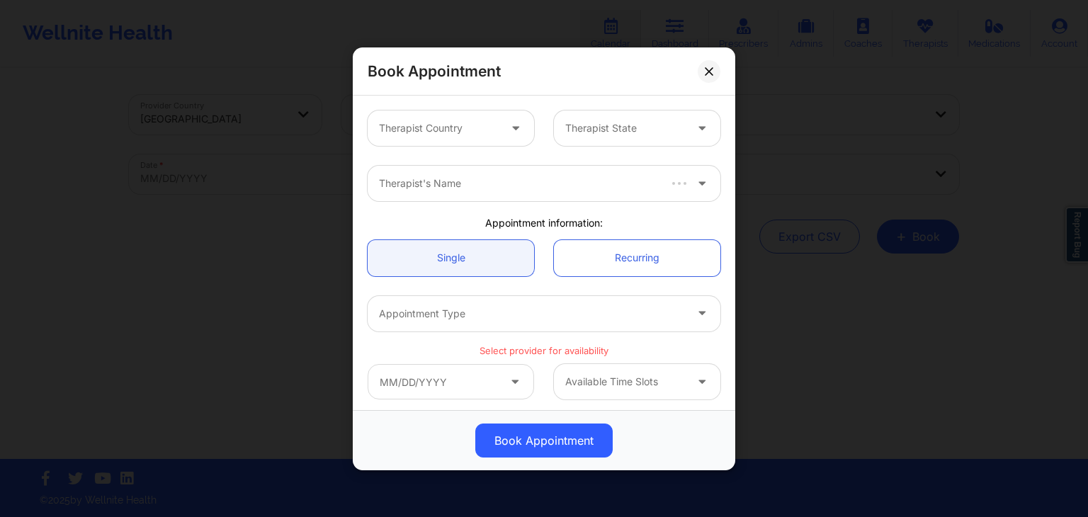
click at [500, 130] on div at bounding box center [517, 128] width 34 height 35
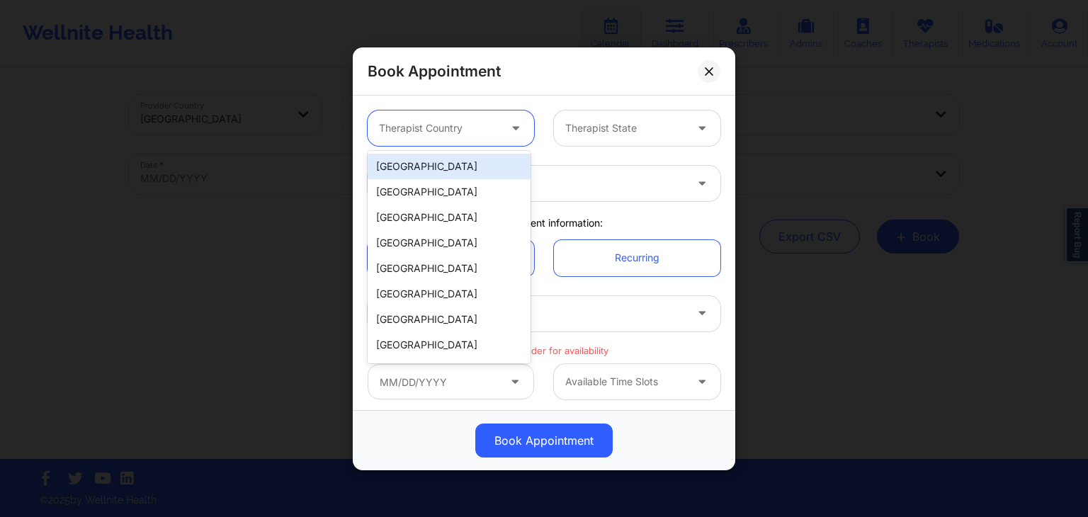
click at [462, 169] on div "[GEOGRAPHIC_DATA]" at bounding box center [449, 167] width 163 height 26
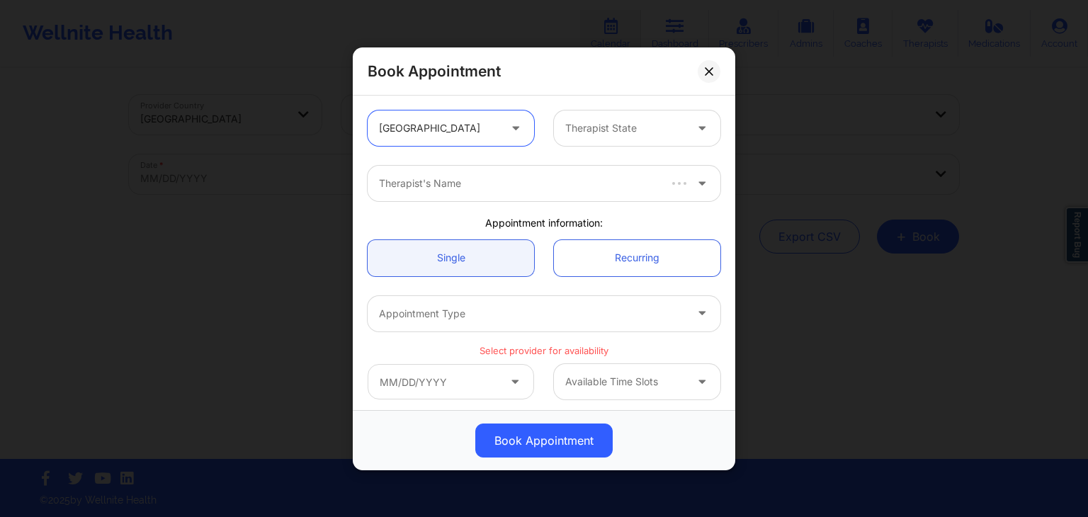
click at [605, 132] on div at bounding box center [625, 128] width 120 height 17
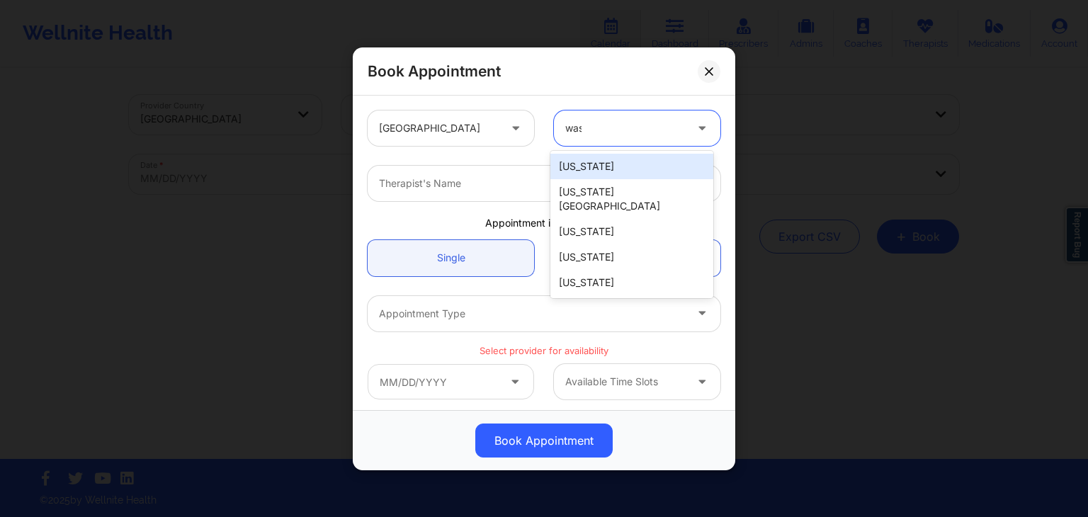
type input "wash"
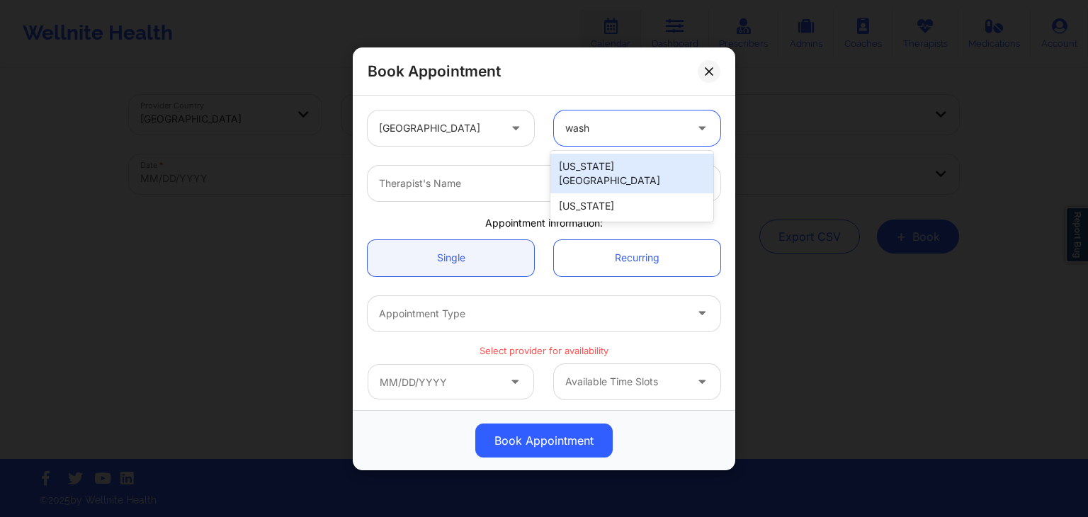
click at [609, 162] on div "[US_STATE][GEOGRAPHIC_DATA]" at bounding box center [632, 174] width 163 height 40
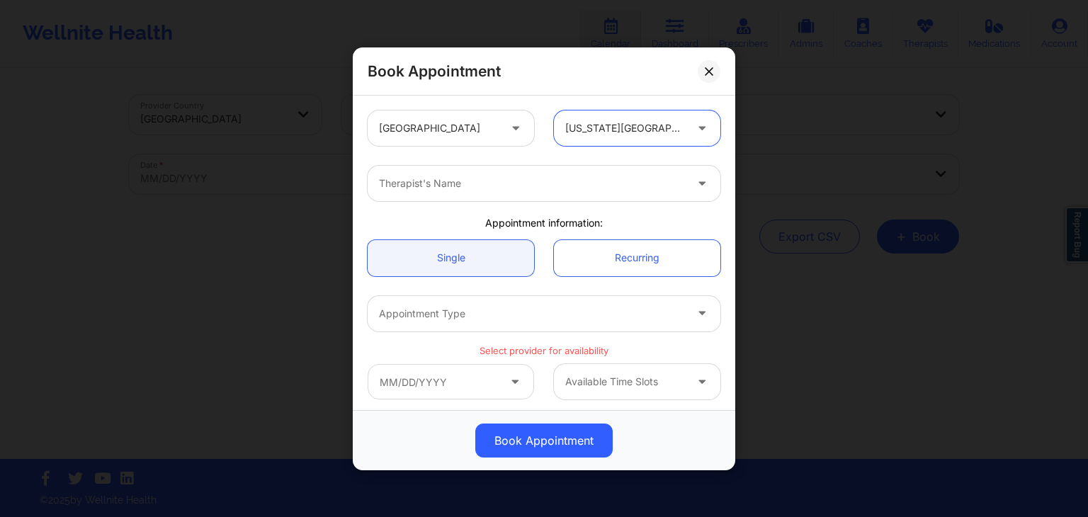
click at [521, 184] on div at bounding box center [532, 183] width 306 height 17
type input "[PERSON_NAME] sm"
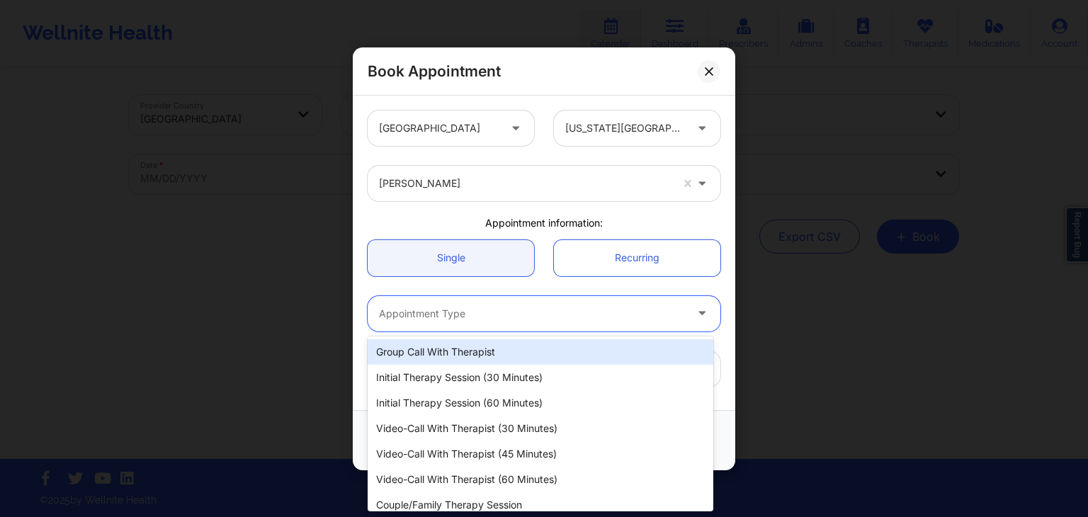
click at [495, 321] on div "Appointment Type" at bounding box center [527, 312] width 319 height 35
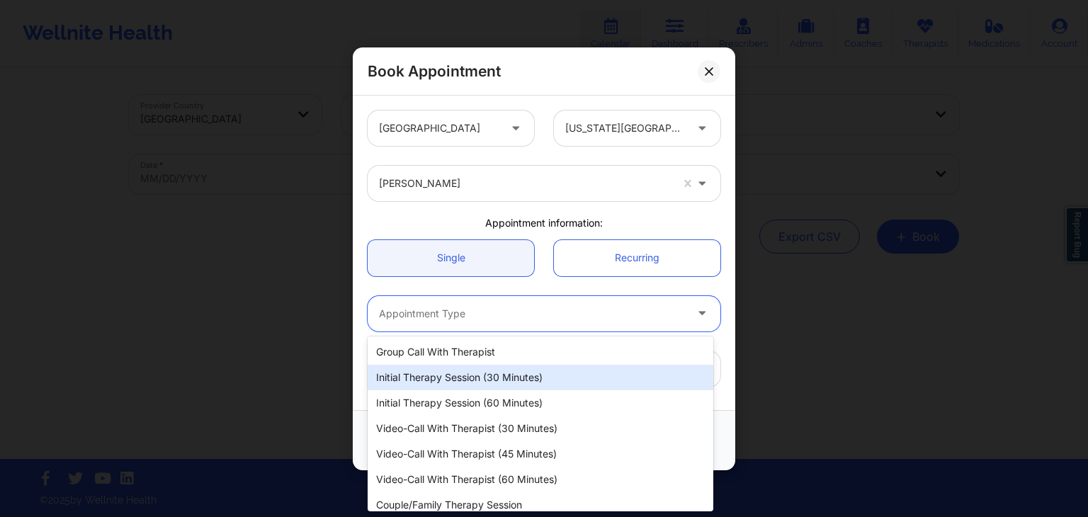
click at [492, 375] on div "Initial Therapy Session (30 minutes)" at bounding box center [541, 378] width 346 height 26
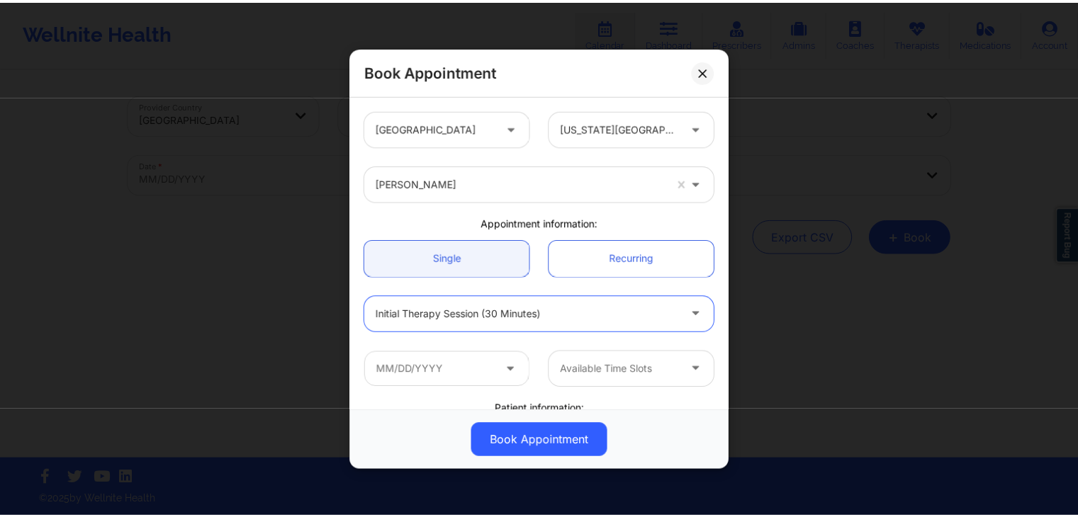
scroll to position [62, 0]
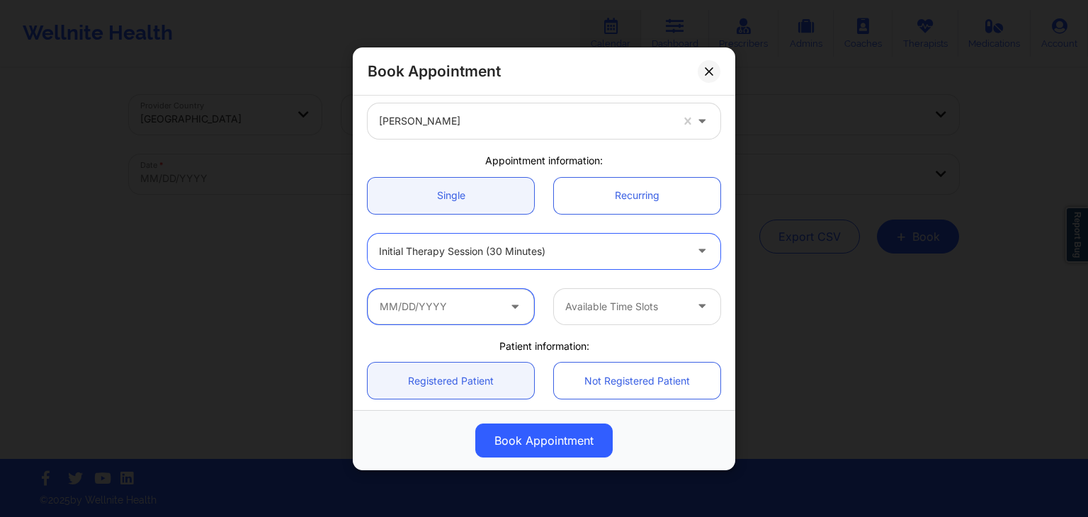
click at [439, 309] on input "text" at bounding box center [451, 305] width 166 height 35
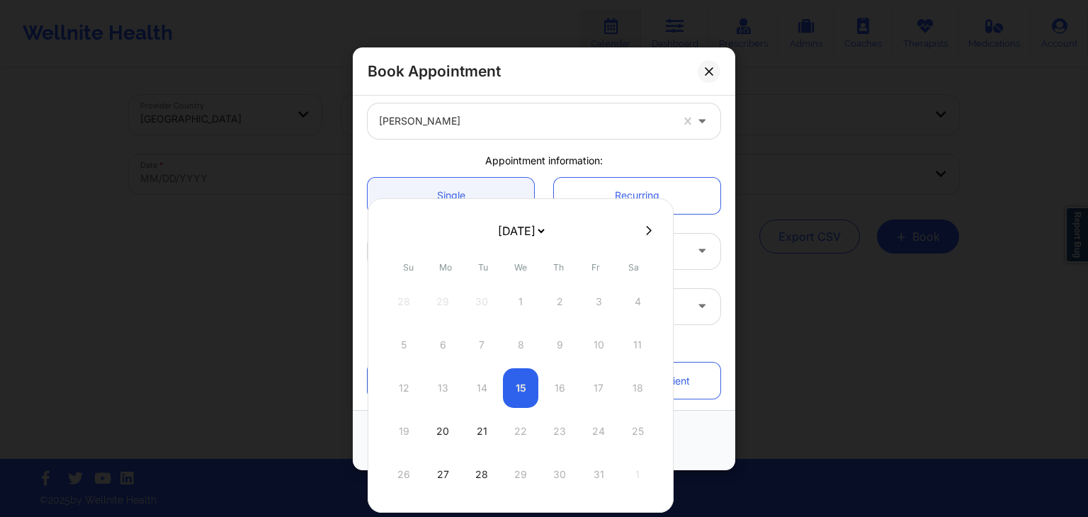
click at [598, 383] on div "12 13 14 15 16 17 18" at bounding box center [520, 388] width 269 height 40
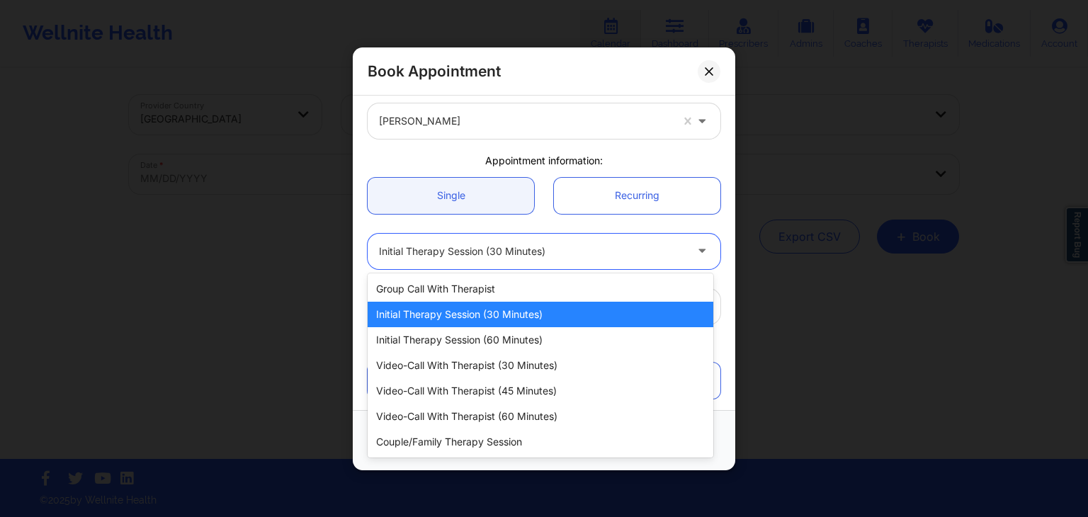
click at [704, 233] on div at bounding box center [704, 250] width 34 height 35
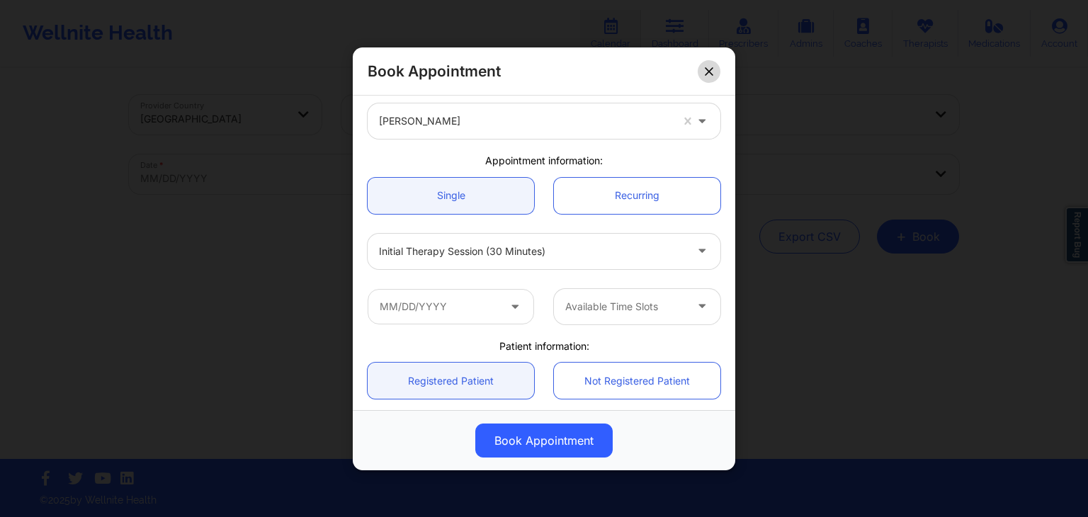
click at [717, 67] on button at bounding box center [709, 71] width 23 height 23
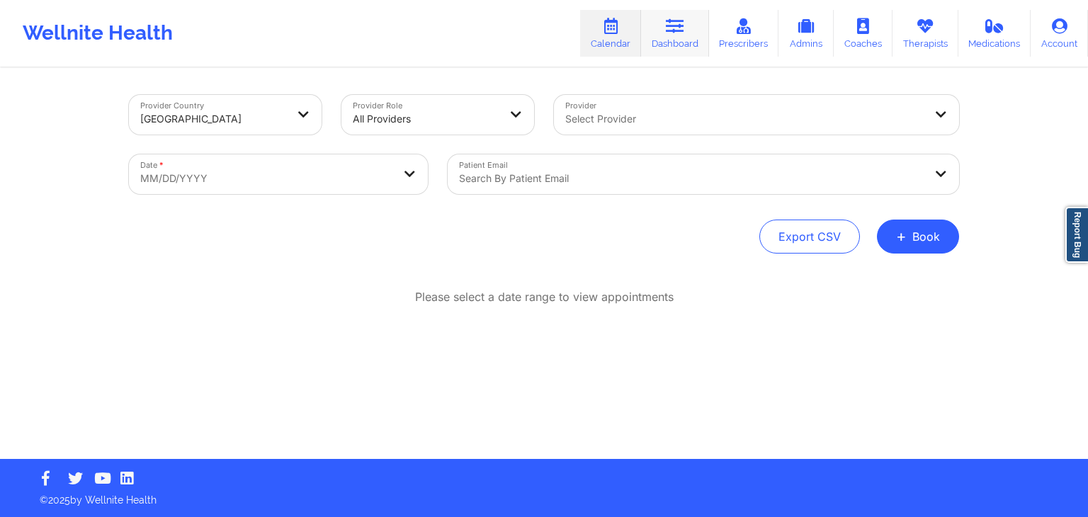
click at [675, 43] on link "Dashboard" at bounding box center [675, 33] width 68 height 47
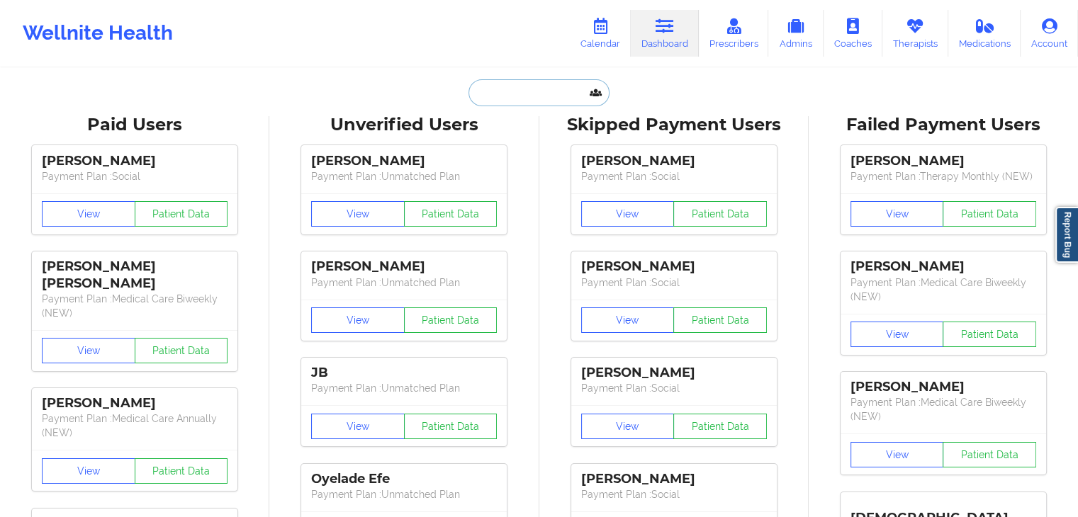
click at [519, 98] on input "text" at bounding box center [538, 92] width 140 height 27
paste input "[EMAIL_ADDRESS][DOMAIN_NAME]"
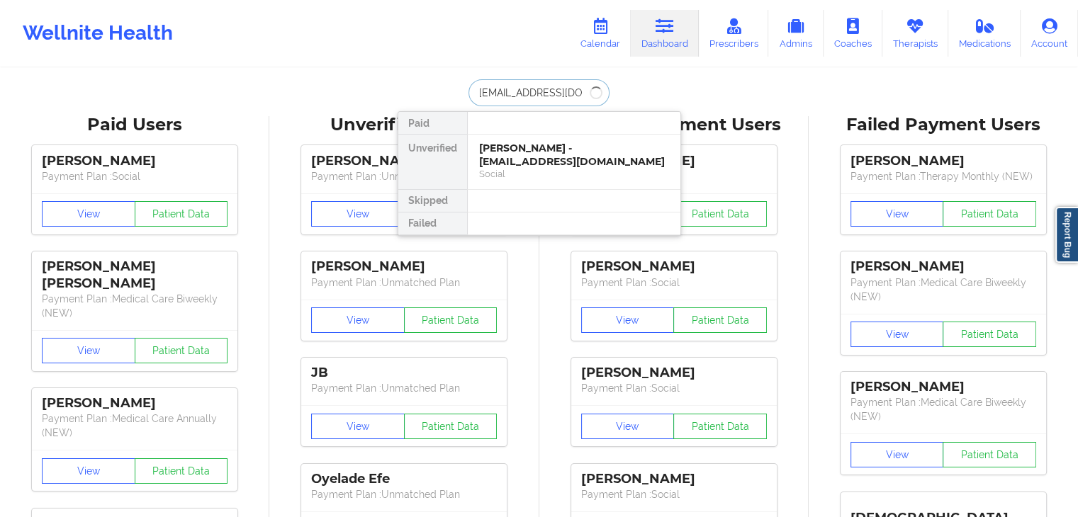
type input "[EMAIL_ADDRESS][DOMAIN_NAME]"
